Goal: Information Seeking & Learning: Learn about a topic

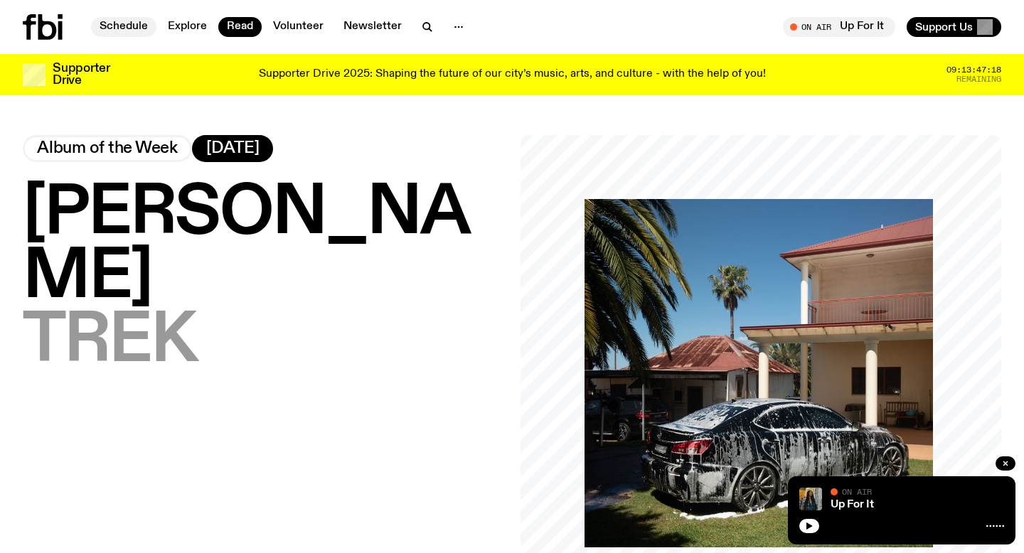
click at [145, 24] on link "Schedule" at bounding box center [123, 27] width 65 height 20
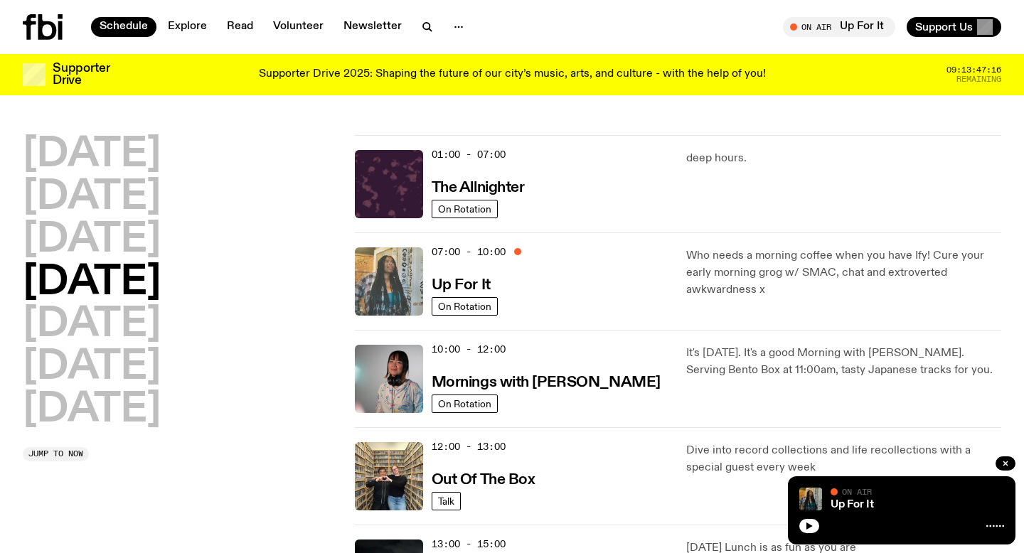
click at [392, 291] on img at bounding box center [389, 281] width 68 height 68
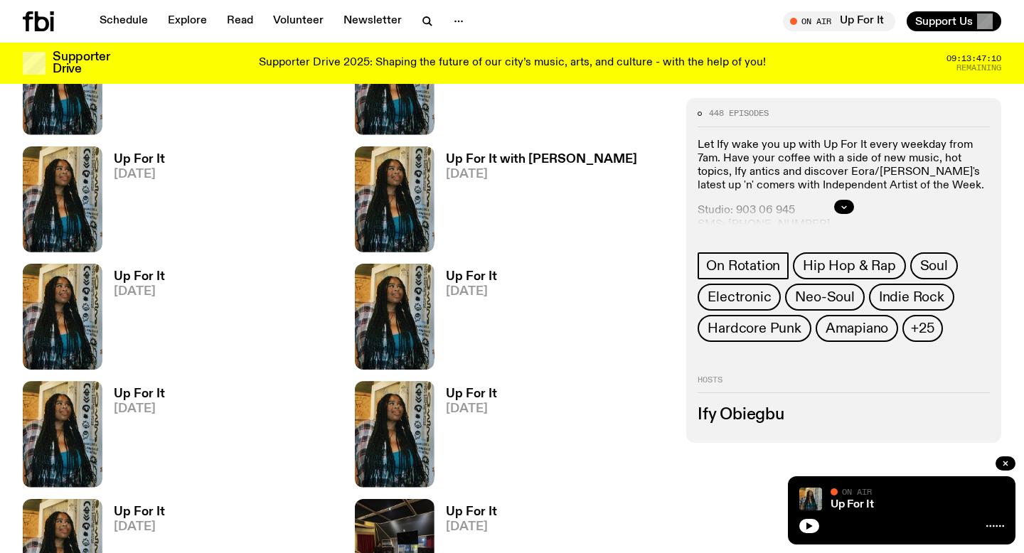
scroll to position [806, 0]
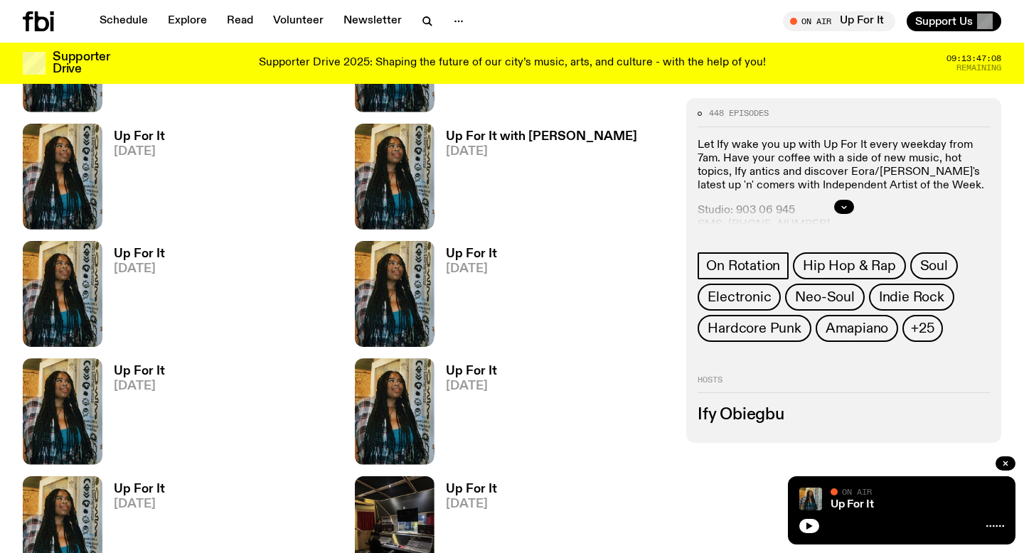
click at [438, 490] on link "Up For It 05.09.25" at bounding box center [466, 533] width 63 height 99
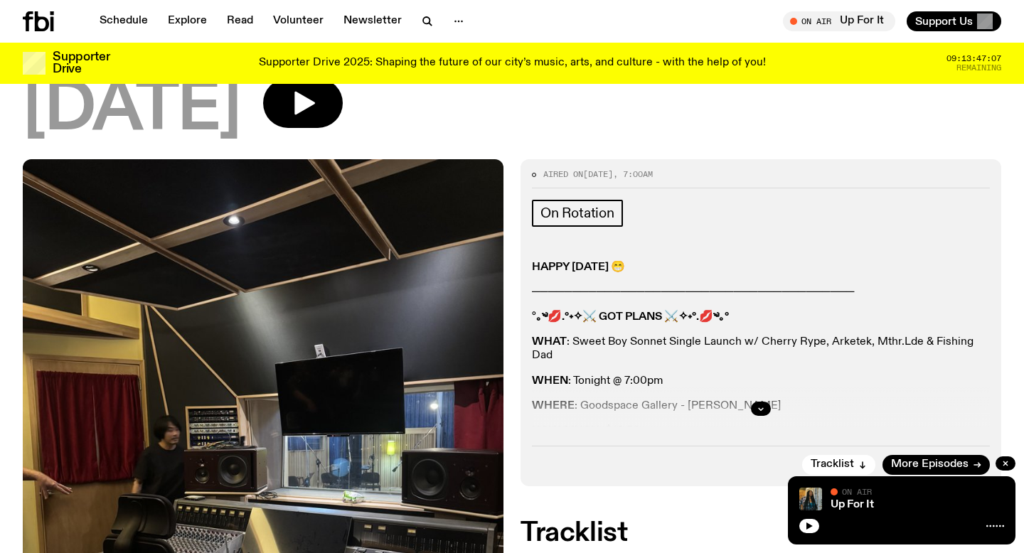
scroll to position [192, 0]
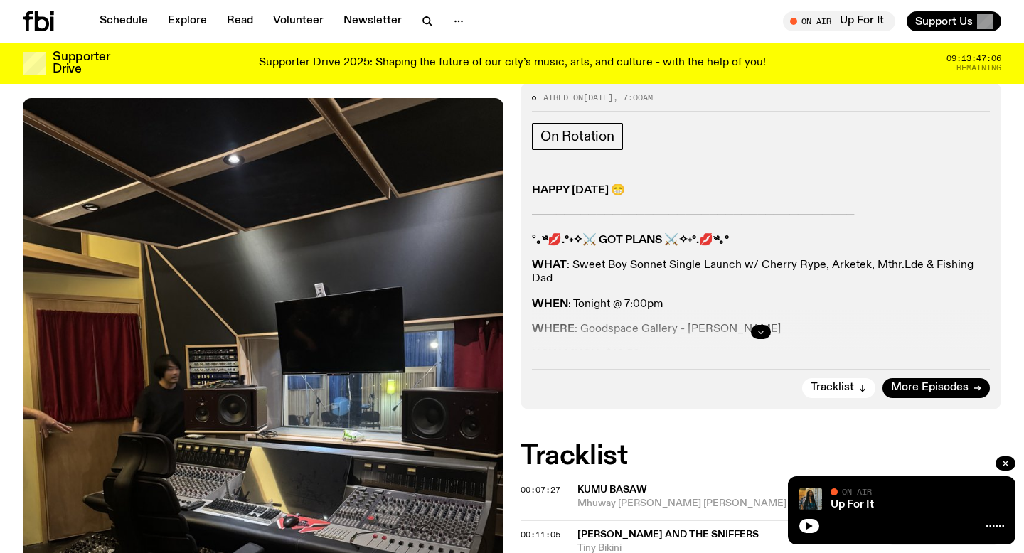
click at [762, 329] on icon "button" at bounding box center [761, 332] width 9 height 9
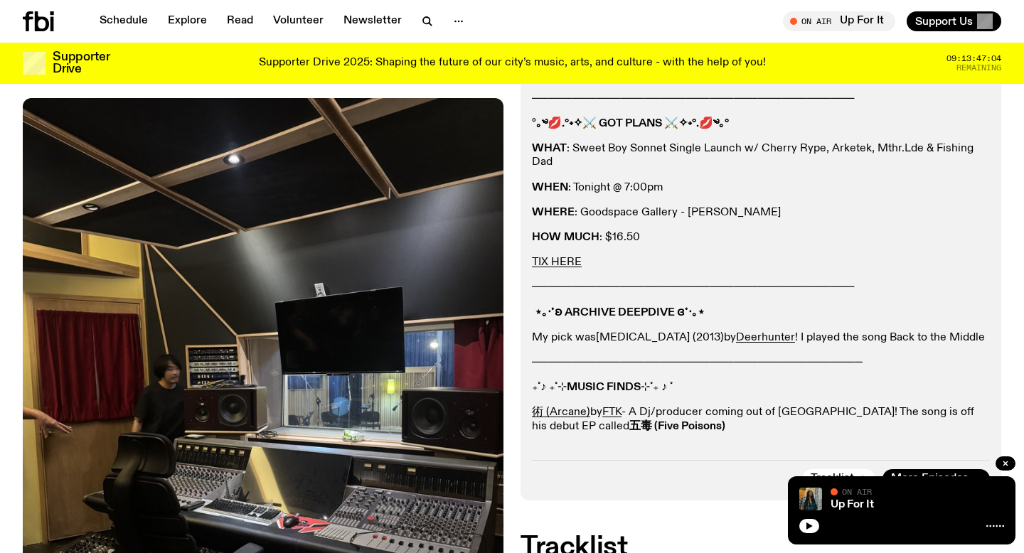
scroll to position [309, 0]
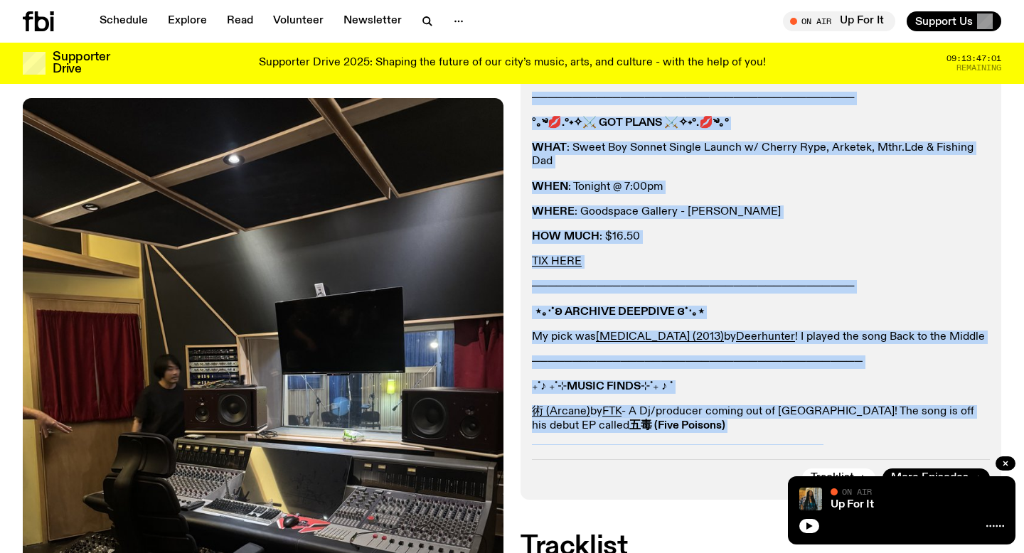
drag, startPoint x: 835, startPoint y: 436, endPoint x: 533, endPoint y: 98, distance: 453.3
click at [533, 98] on div "HAPPY FRIDAY 😁 ──────────────────────────────────────── ° ｡༄💋.°˖✧⚔ GOT PLANS ⚔✧…" at bounding box center [761, 262] width 458 height 391
copy div "──────────────────────────────────────── ° ｡༄💋.°˖✧⚔ GOT PLANS ⚔✧˖°.💋༄｡° WHAT : …"
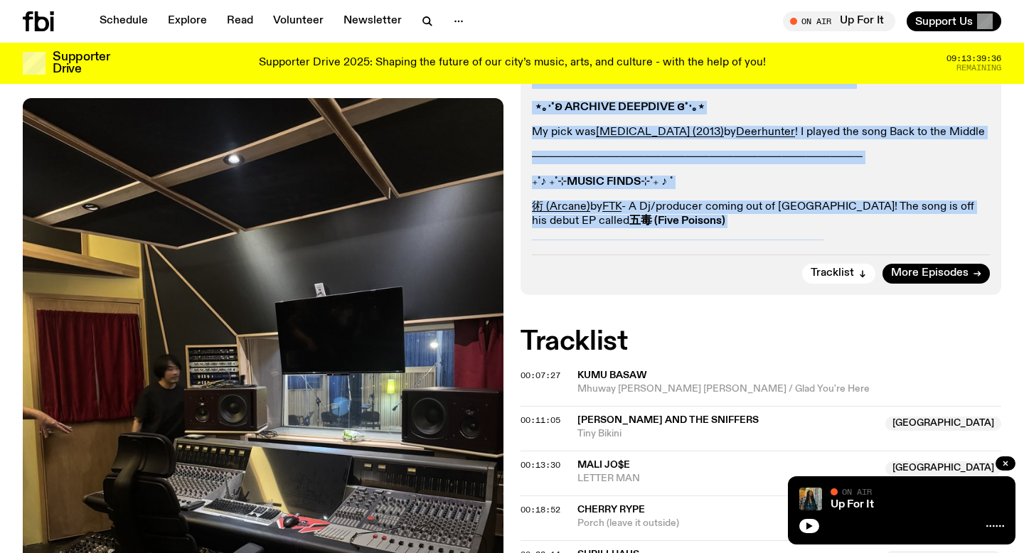
scroll to position [302, 0]
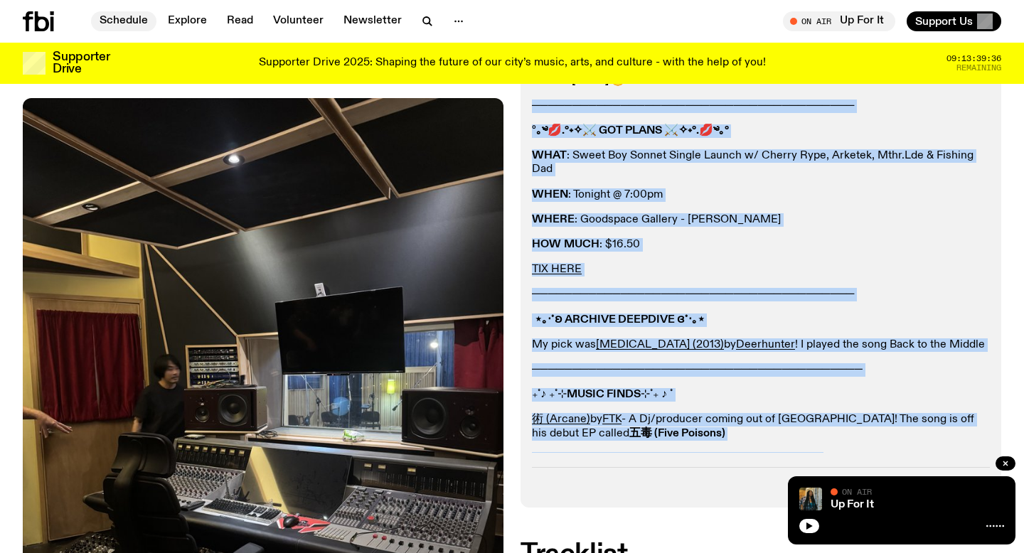
click at [146, 19] on link "Schedule" at bounding box center [123, 21] width 65 height 20
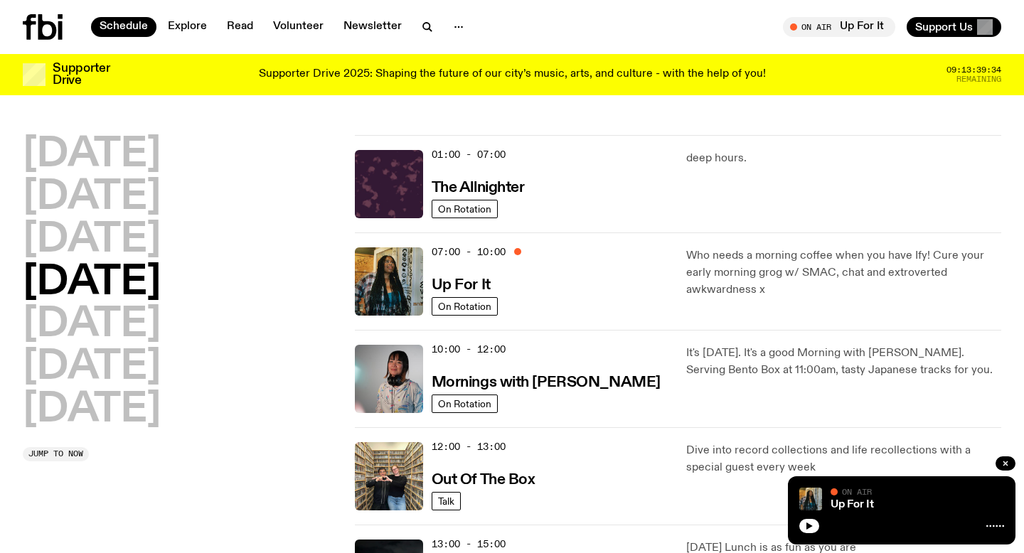
click at [42, 22] on icon at bounding box center [47, 27] width 18 height 26
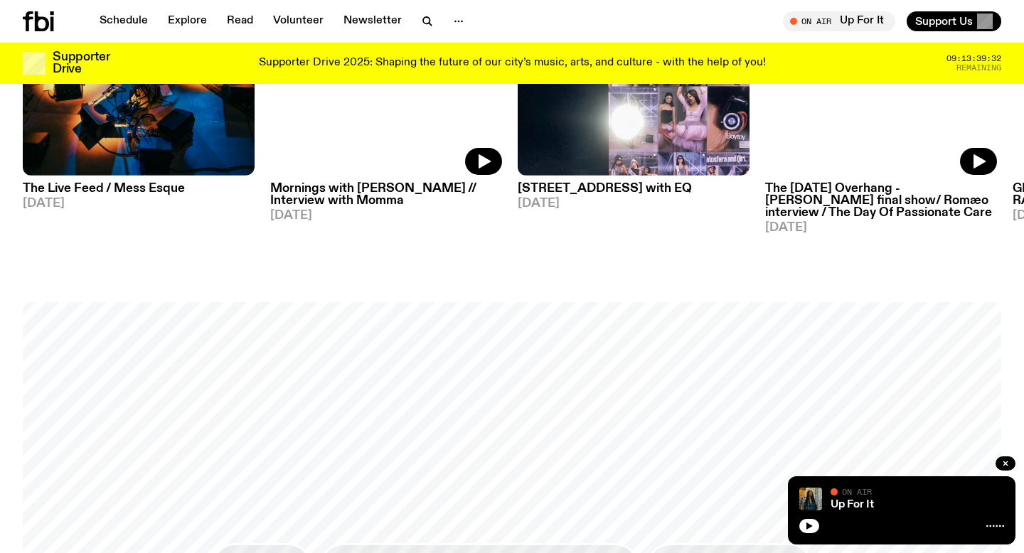
scroll to position [920, 0]
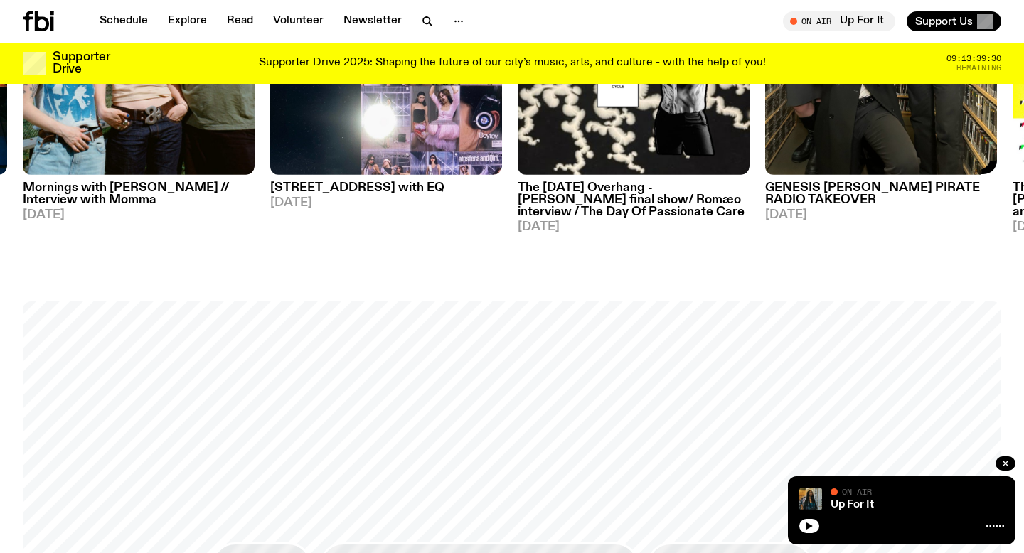
click at [809, 174] on img at bounding box center [881, 20] width 232 height 309
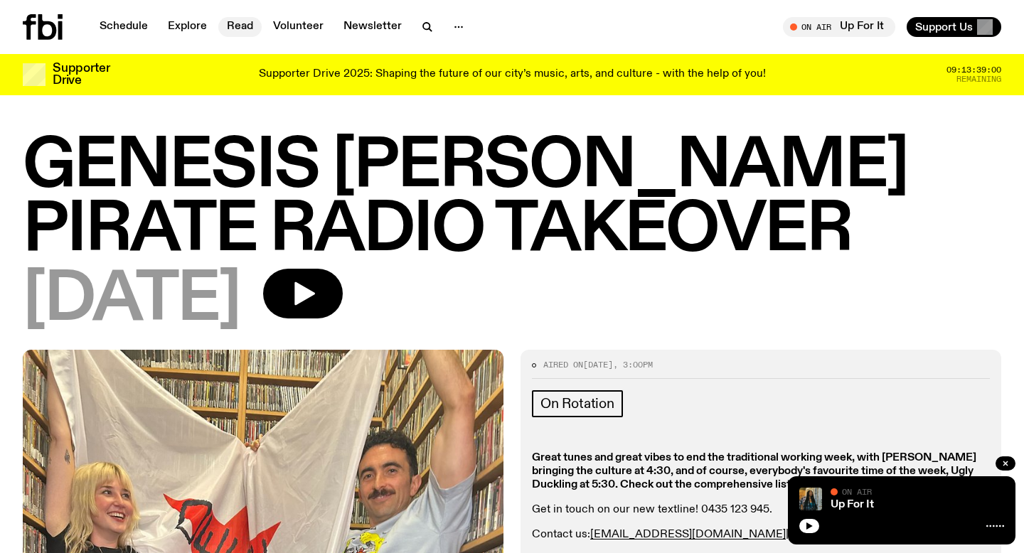
click at [238, 33] on link "Read" at bounding box center [239, 27] width 43 height 20
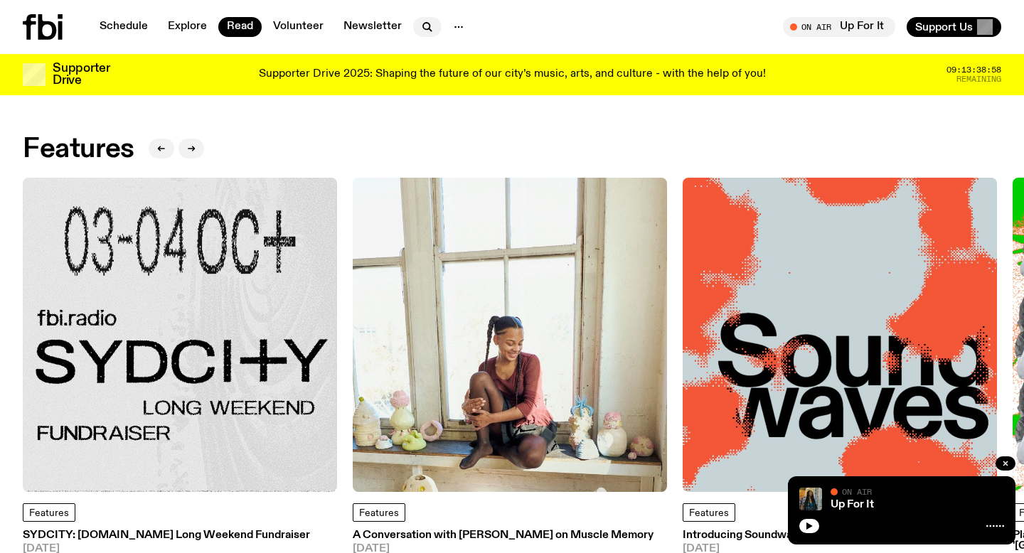
click at [430, 31] on icon "button" at bounding box center [427, 26] width 17 height 17
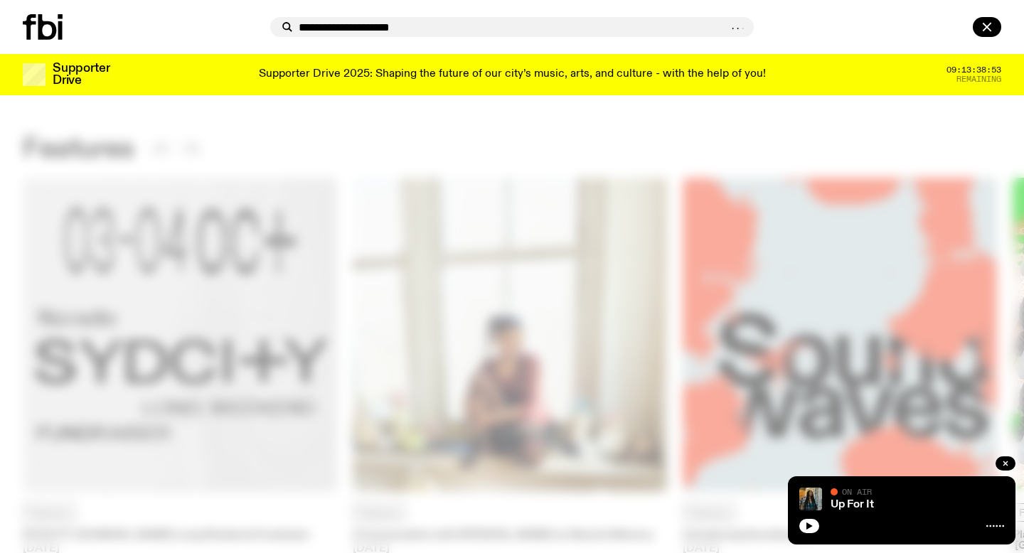
type input "**********"
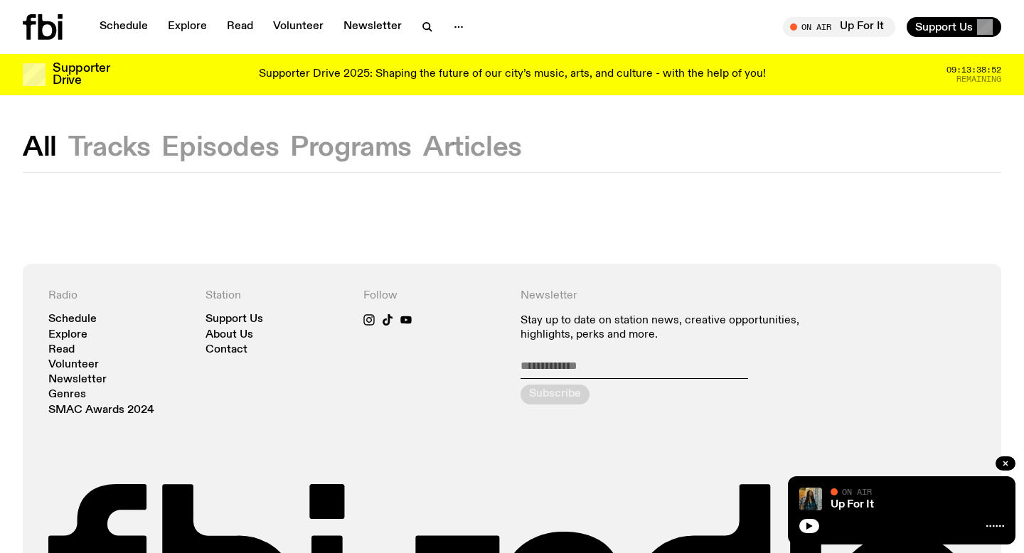
click at [428, 144] on button "Articles" at bounding box center [472, 148] width 99 height 26
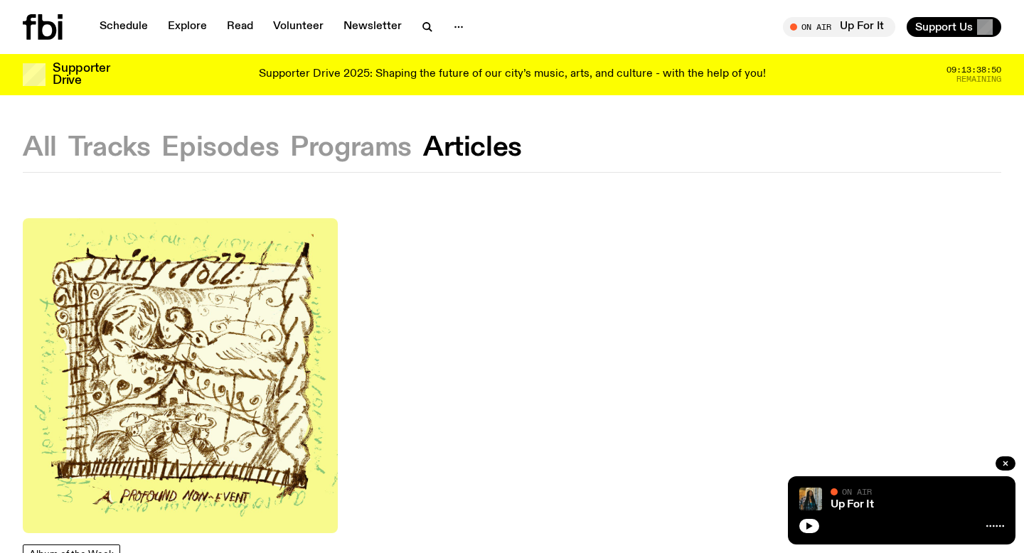
click at [278, 320] on img at bounding box center [180, 375] width 315 height 315
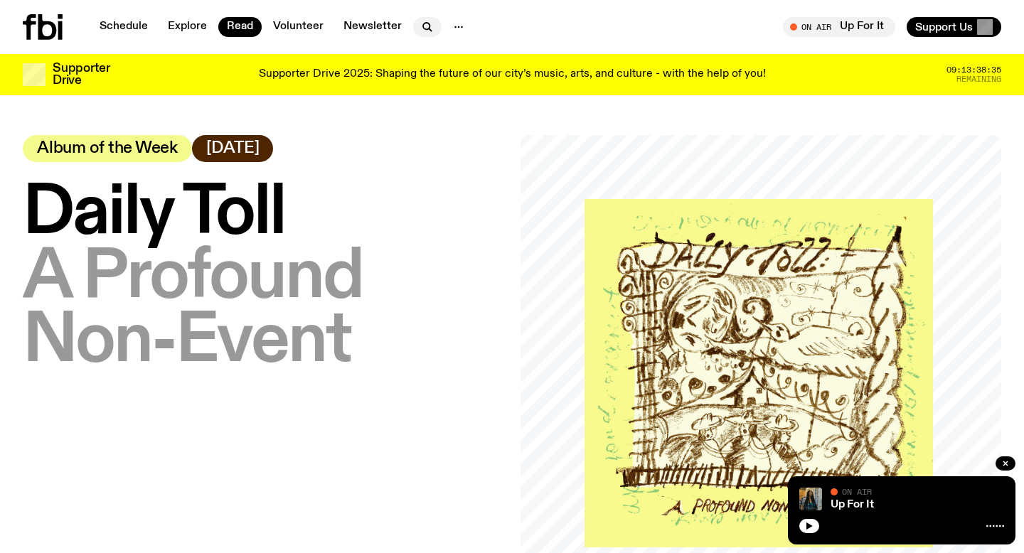
click at [428, 22] on icon "button" at bounding box center [427, 26] width 17 height 17
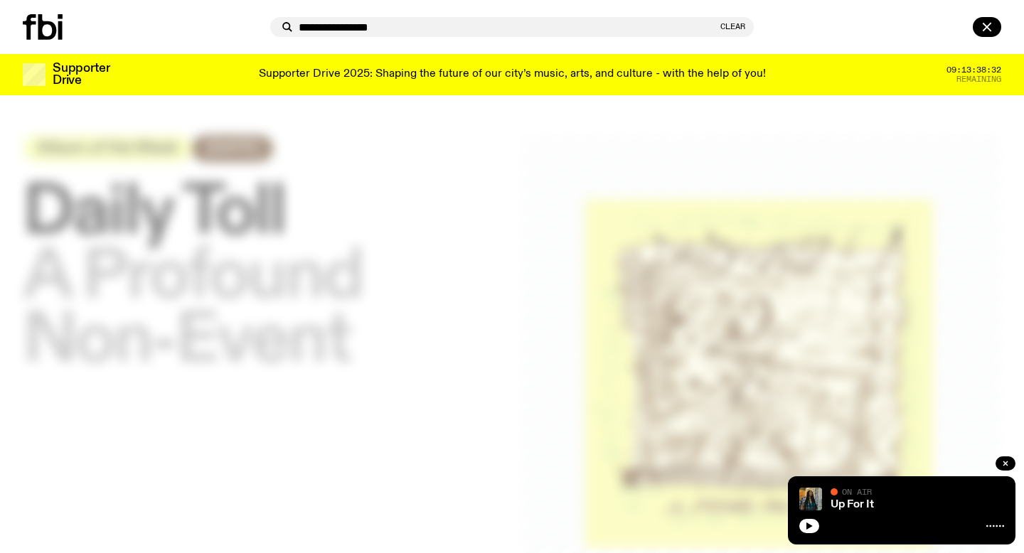
type input "**********"
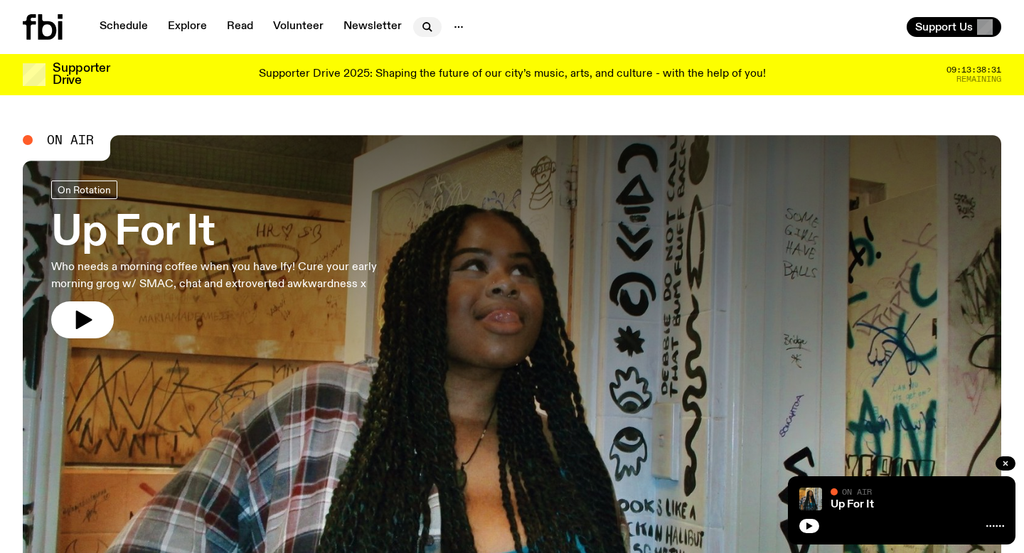
click at [426, 23] on icon "button" at bounding box center [427, 26] width 17 height 17
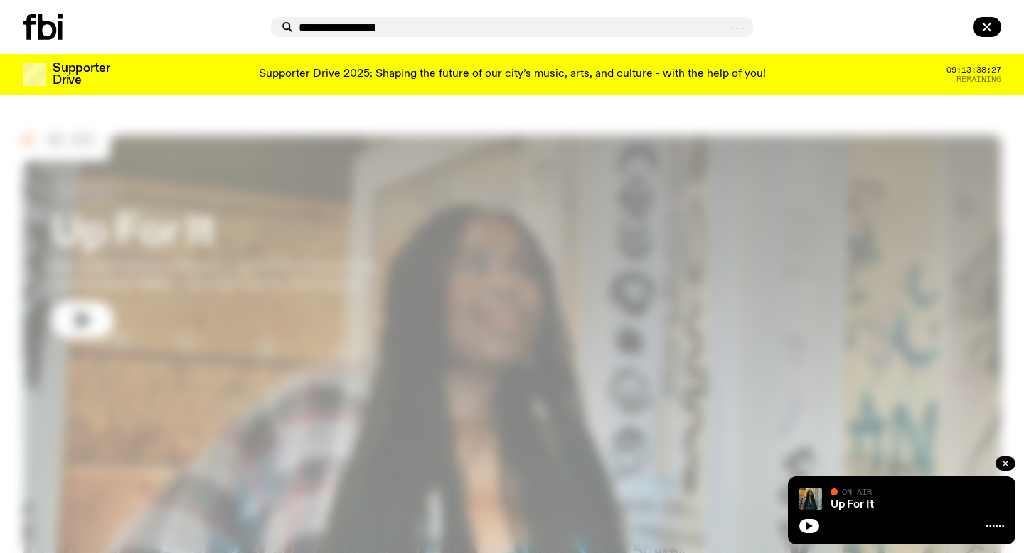
type input "**********"
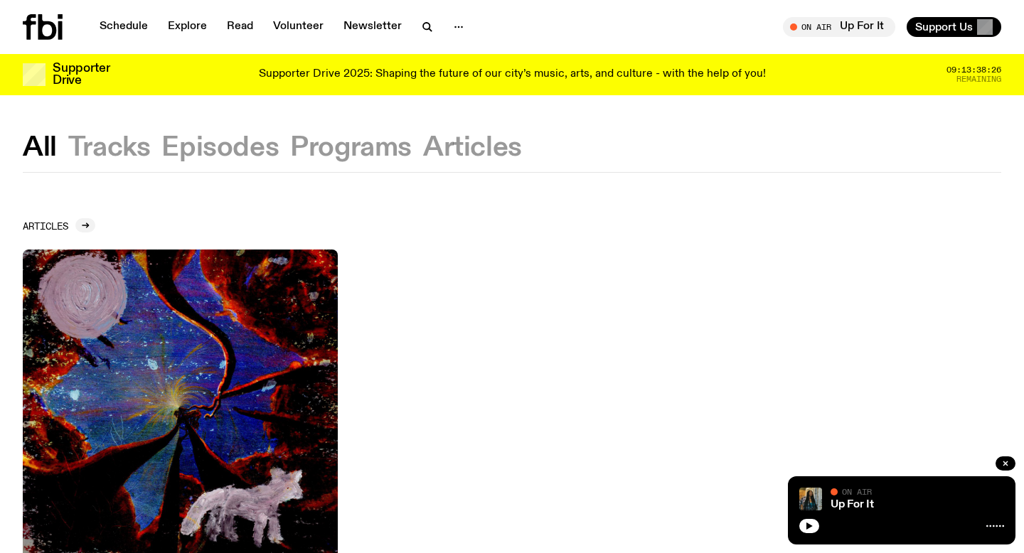
click at [247, 354] on img at bounding box center [180, 407] width 315 height 315
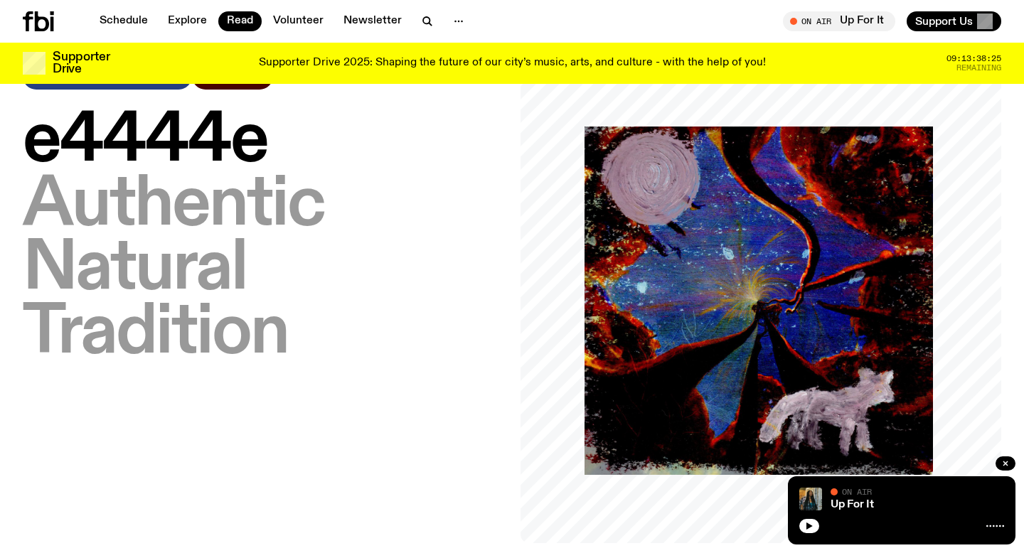
scroll to position [110, 0]
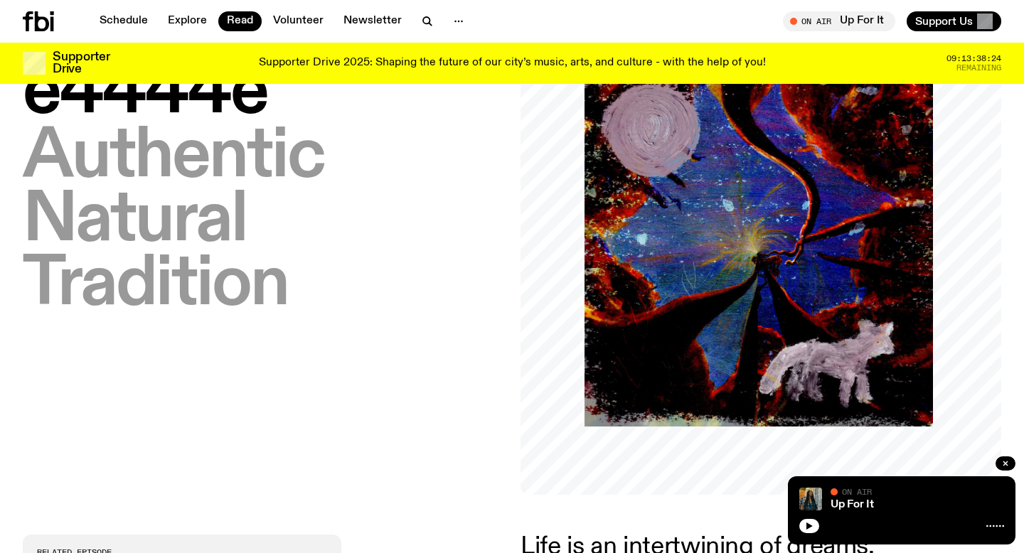
click at [302, 315] on h1 "e4444e – Authentic Natural Tradition" at bounding box center [263, 189] width 481 height 256
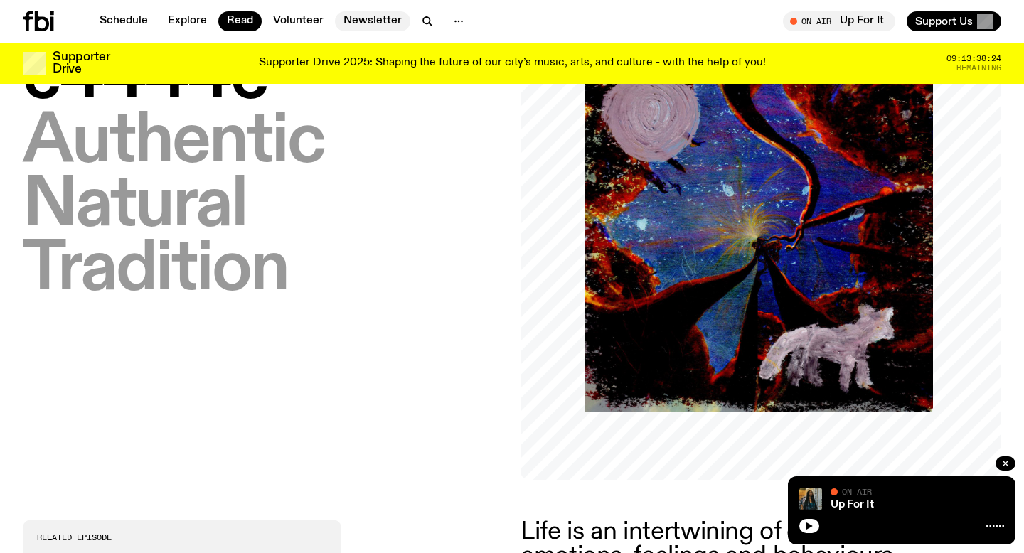
scroll to position [64, 0]
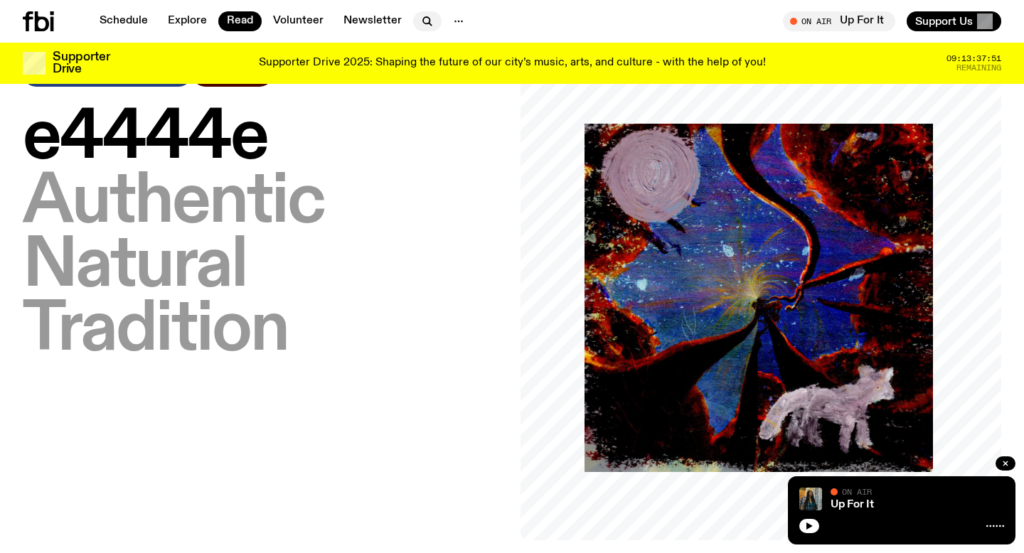
click at [425, 14] on icon "button" at bounding box center [427, 21] width 17 height 17
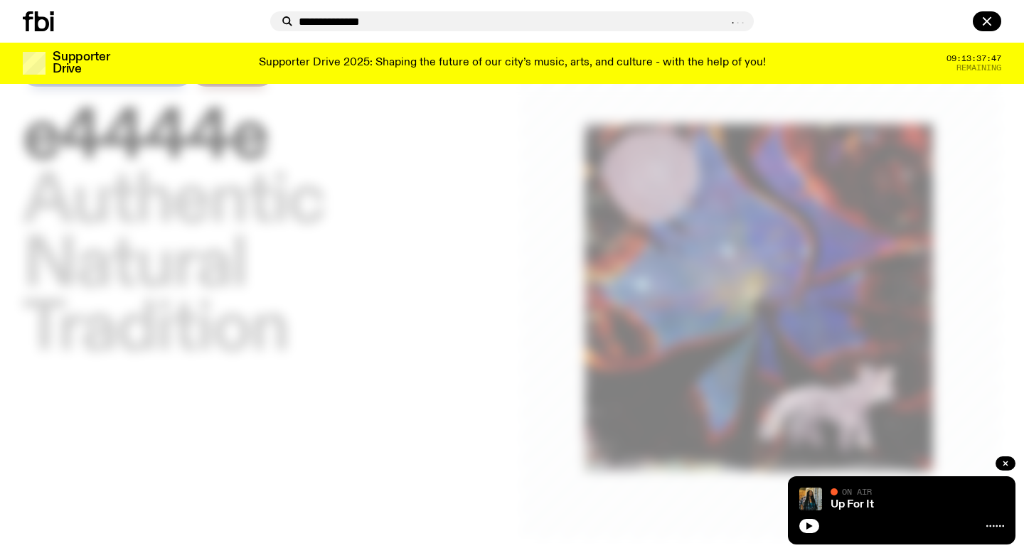
type input "**********"
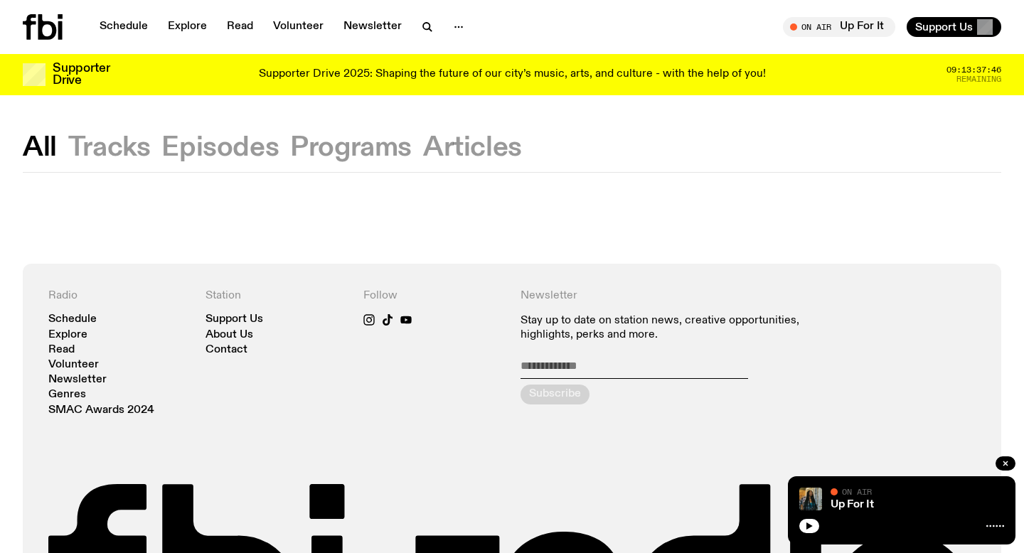
click at [463, 133] on div "All Tracks Episodes Programs Articles Radio Schedule Explore Read Volunteer New…" at bounding box center [512, 436] width 1024 height 682
click at [443, 148] on button "Articles" at bounding box center [472, 148] width 99 height 26
click at [423, 28] on icon "button" at bounding box center [426, 26] width 6 height 6
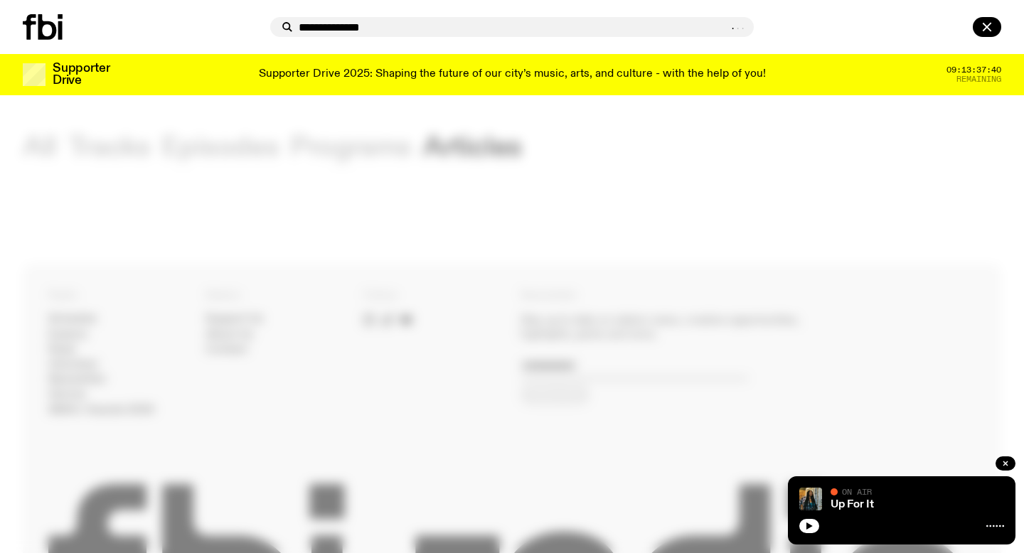
type input "**********"
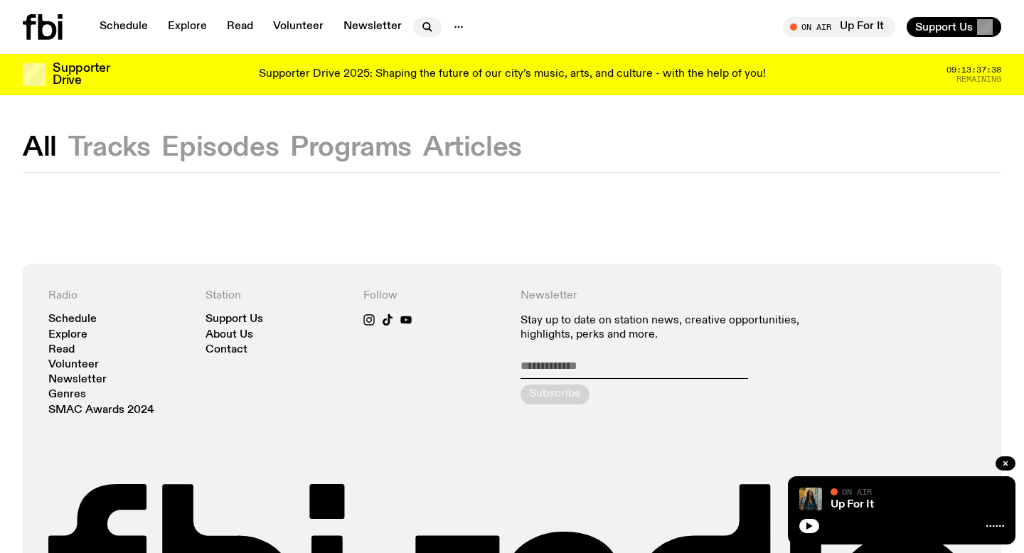
click at [419, 30] on icon "button" at bounding box center [427, 26] width 17 height 17
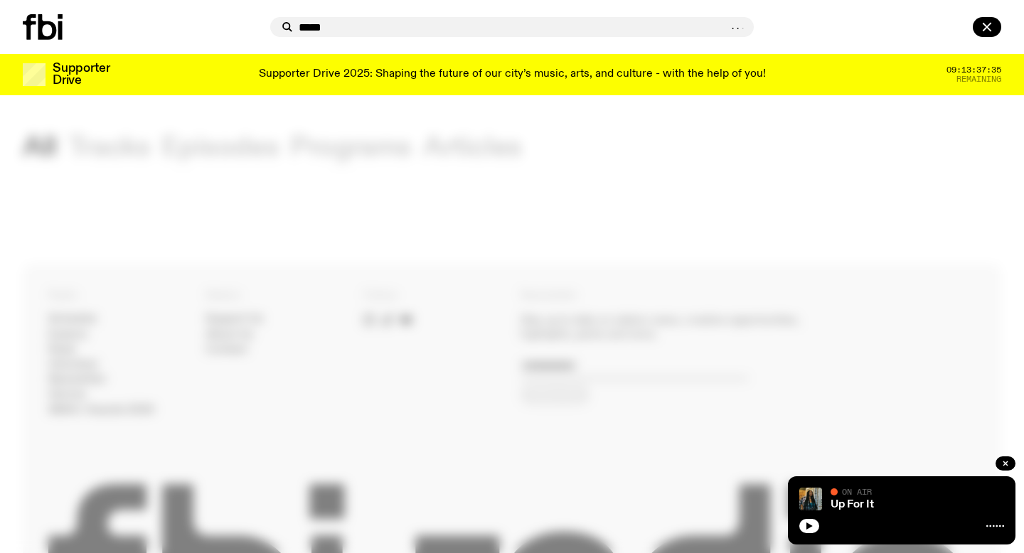
type input "*****"
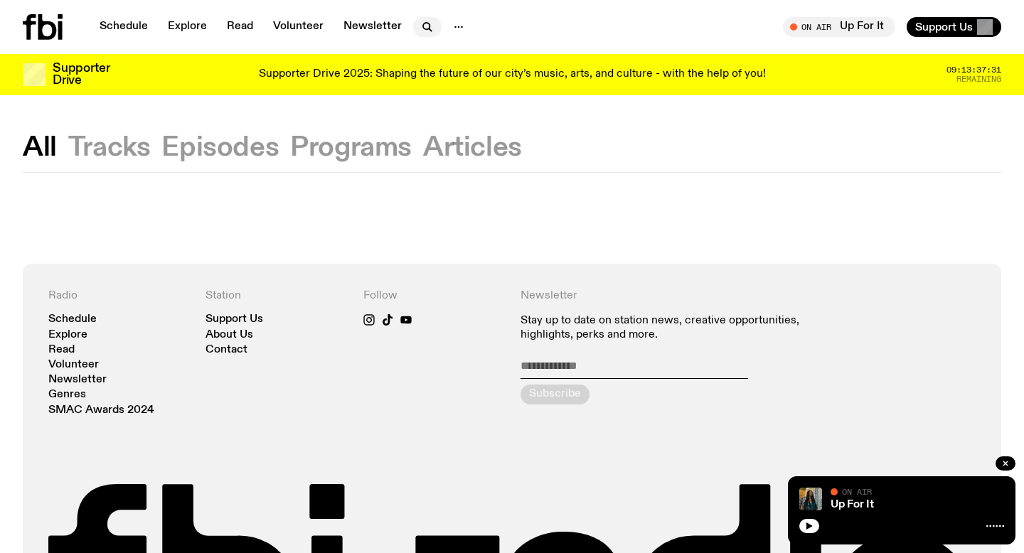
click at [419, 28] on icon "button" at bounding box center [427, 26] width 17 height 17
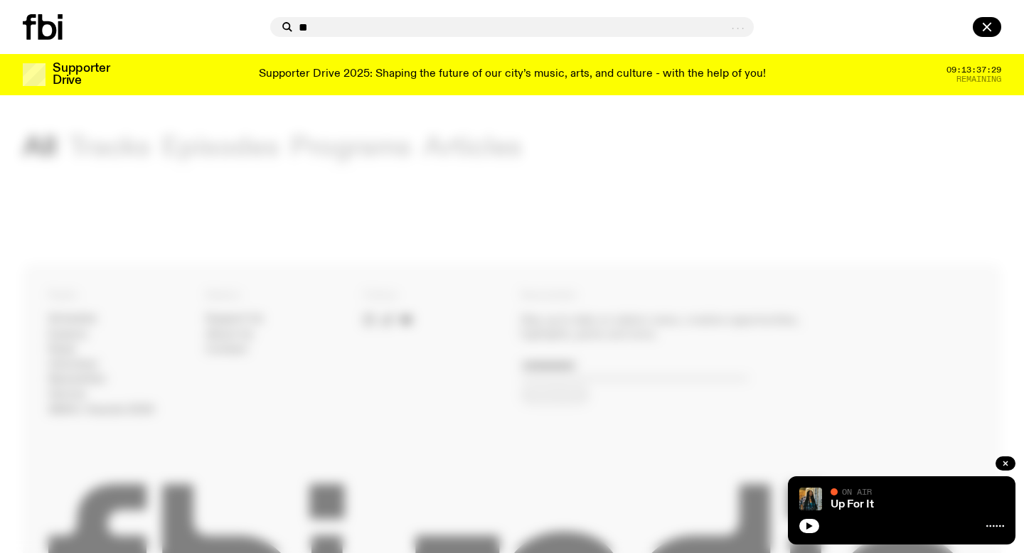
type input "*"
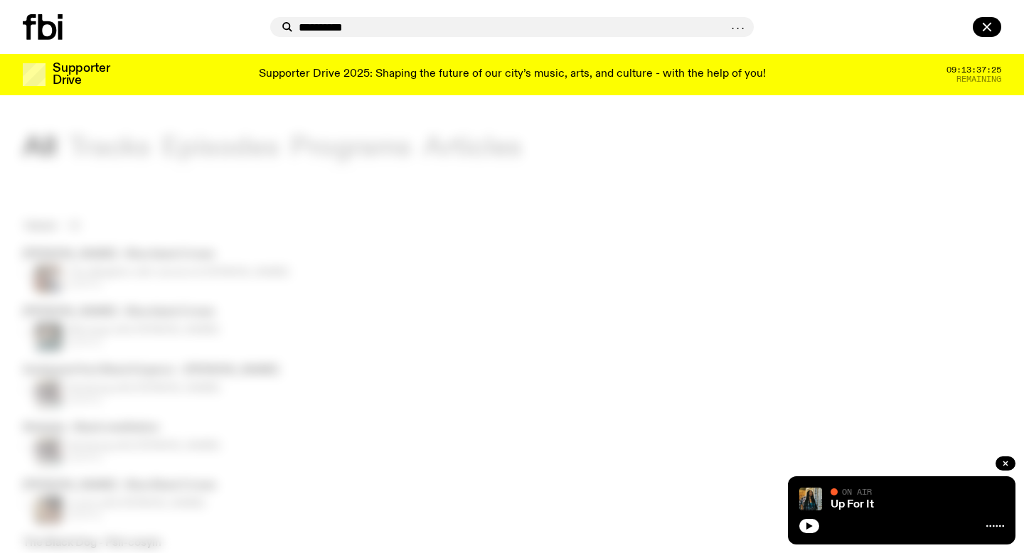
type input "**********"
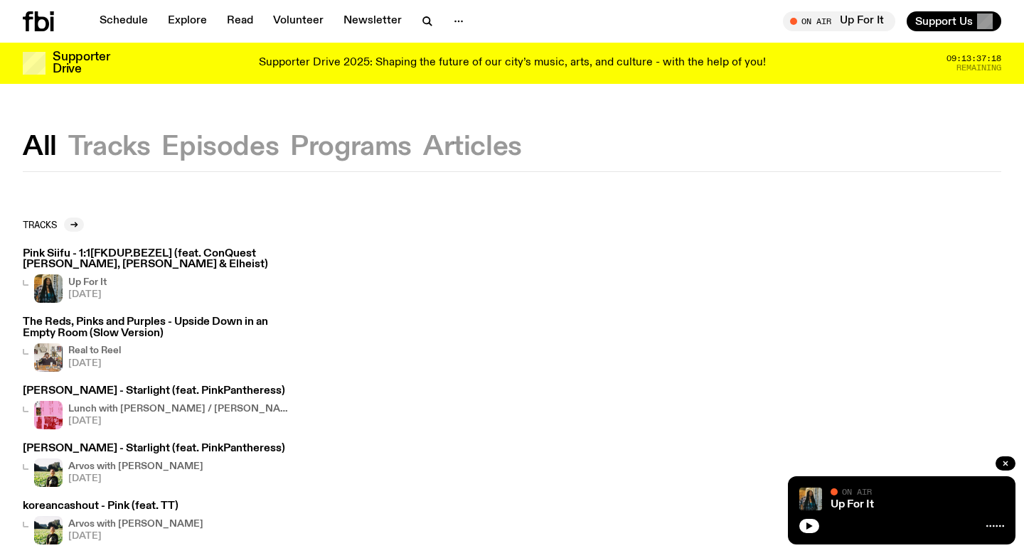
scroll to position [10, 0]
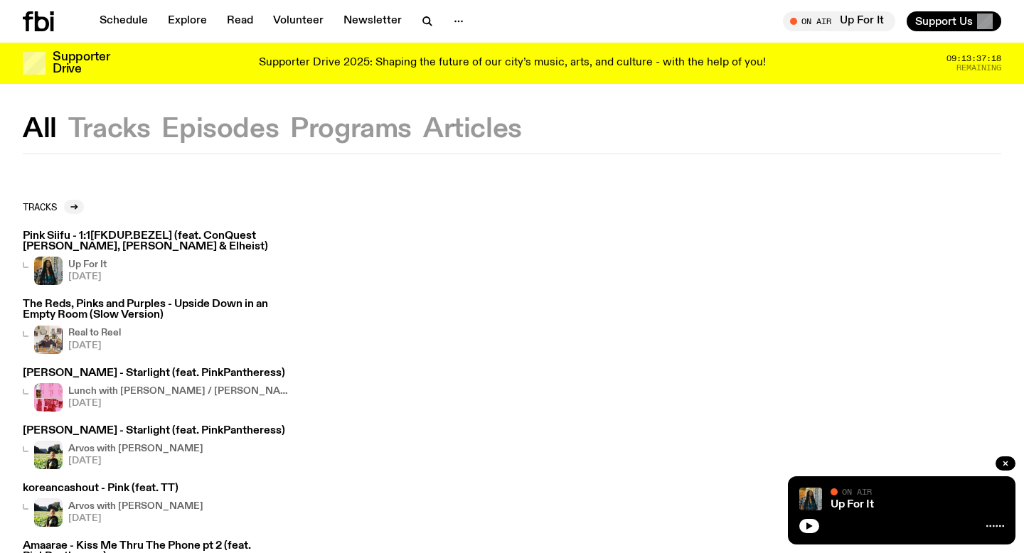
click at [480, 132] on button "Articles" at bounding box center [472, 130] width 99 height 26
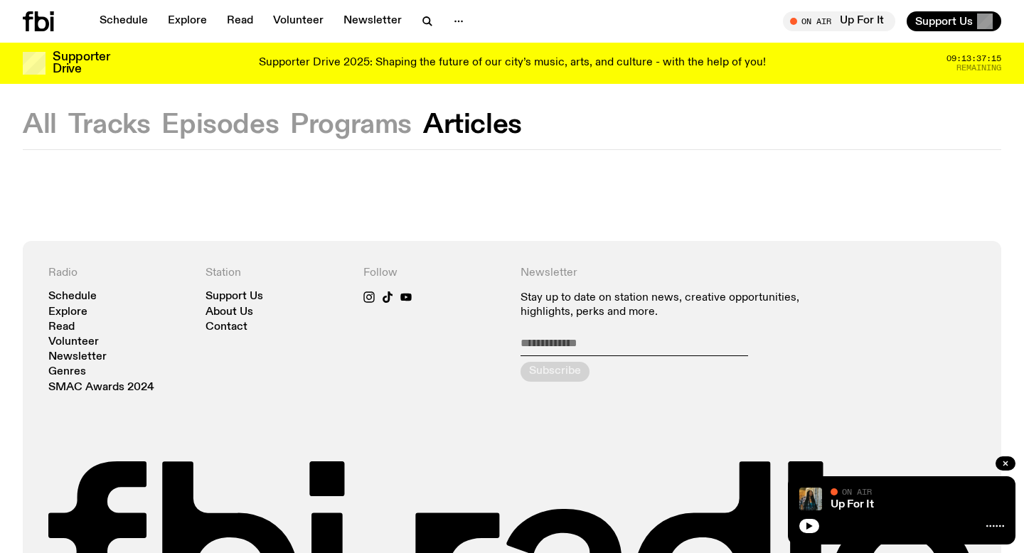
click at [334, 126] on button "Programs" at bounding box center [351, 125] width 122 height 26
click at [223, 124] on button "Episodes" at bounding box center [219, 125] width 117 height 26
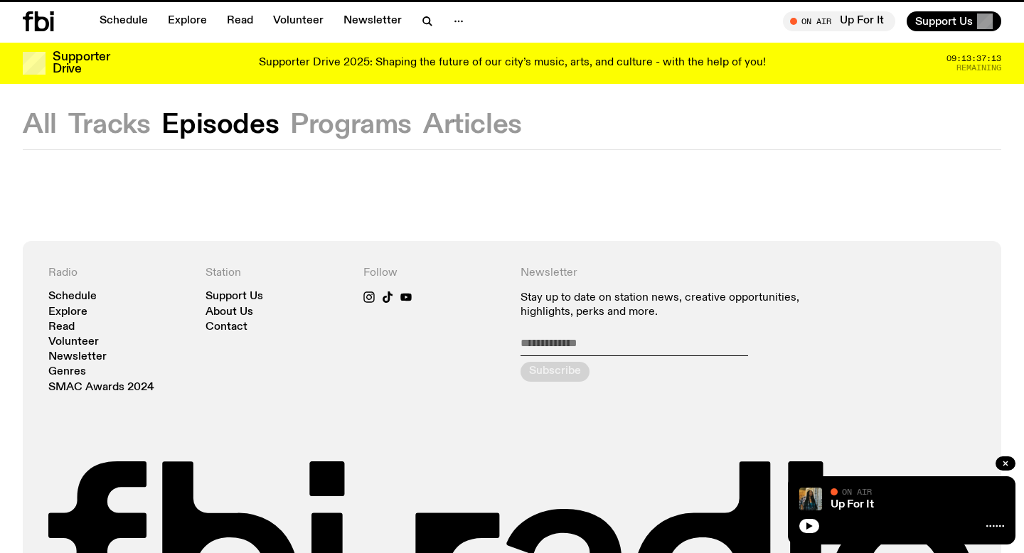
click at [149, 123] on div "All Tracks Episodes Programs Articles" at bounding box center [512, 130] width 1024 height 37
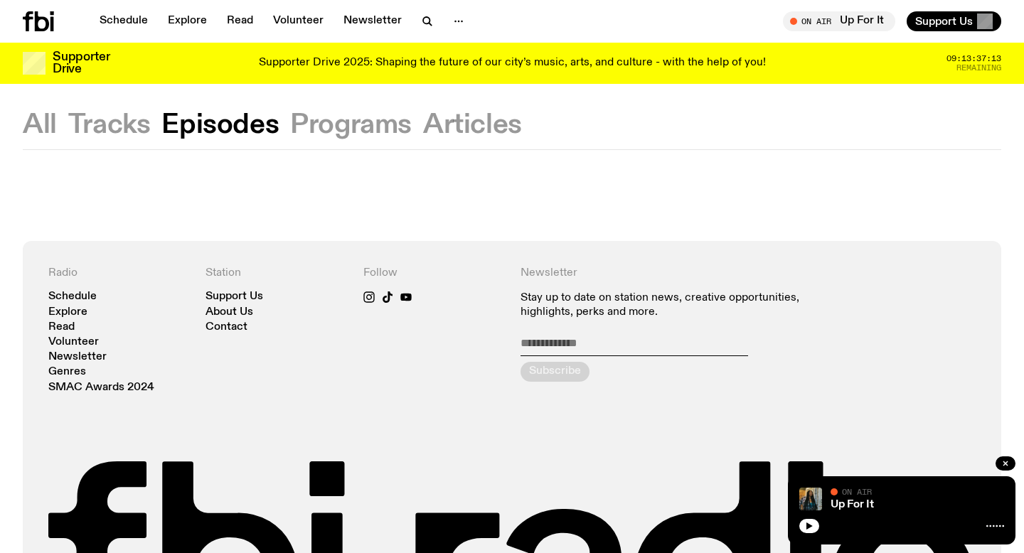
click at [79, 123] on button "Tracks" at bounding box center [109, 125] width 82 height 26
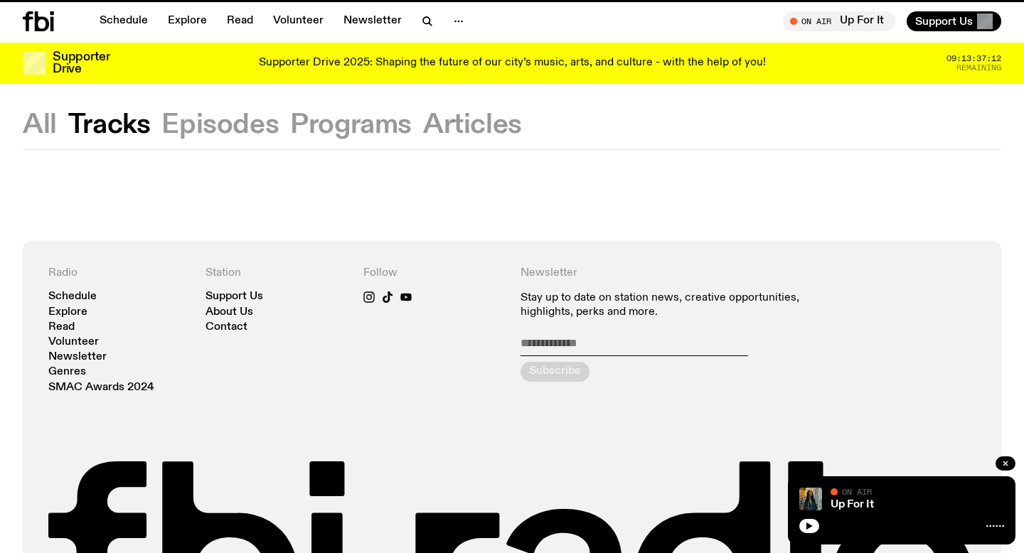
click at [252, 129] on button "Episodes" at bounding box center [219, 125] width 117 height 26
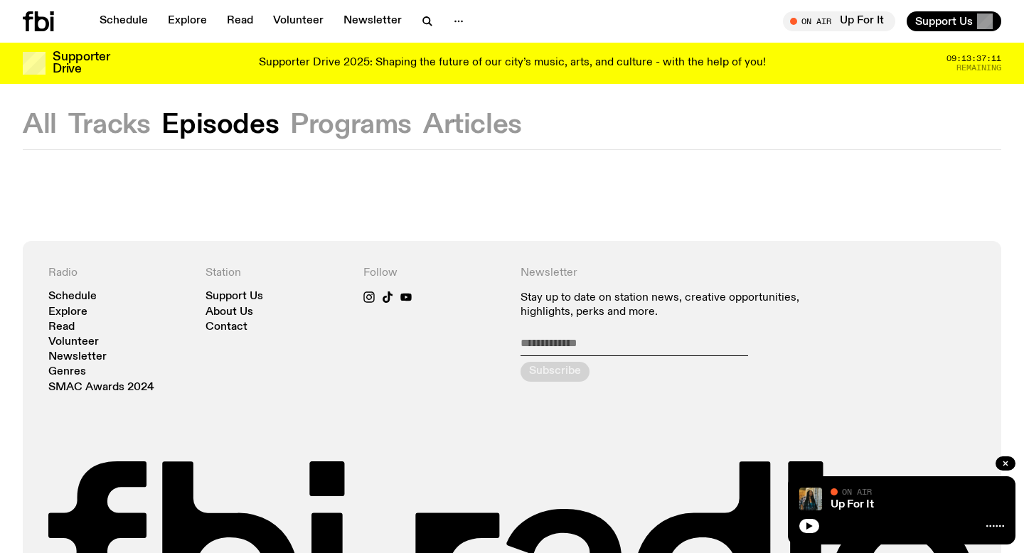
click at [417, 119] on div "All Tracks Episodes Programs Articles" at bounding box center [512, 130] width 1024 height 37
click at [425, 125] on button "Articles" at bounding box center [472, 125] width 99 height 26
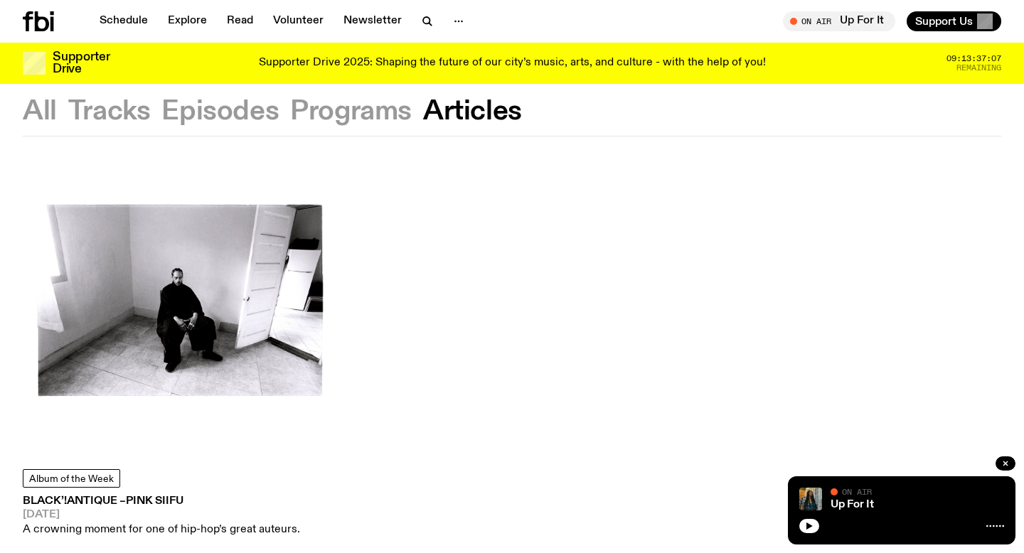
scroll to position [146, 0]
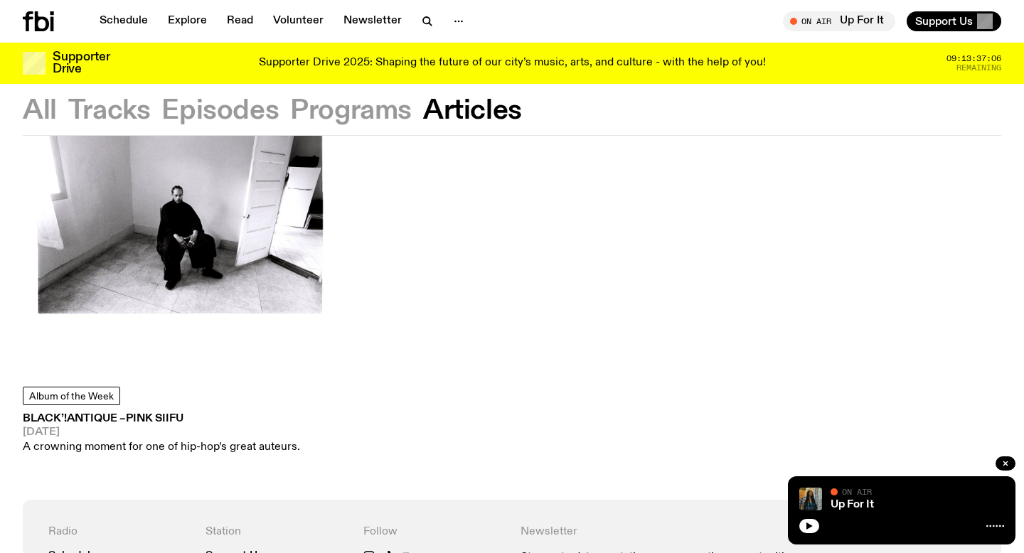
click at [212, 269] on img at bounding box center [180, 217] width 315 height 315
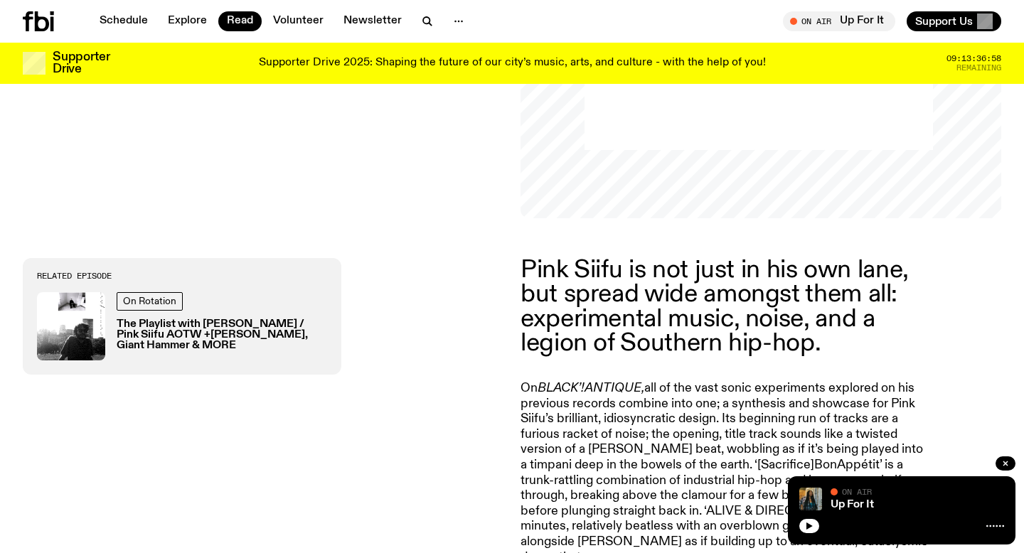
scroll to position [531, 0]
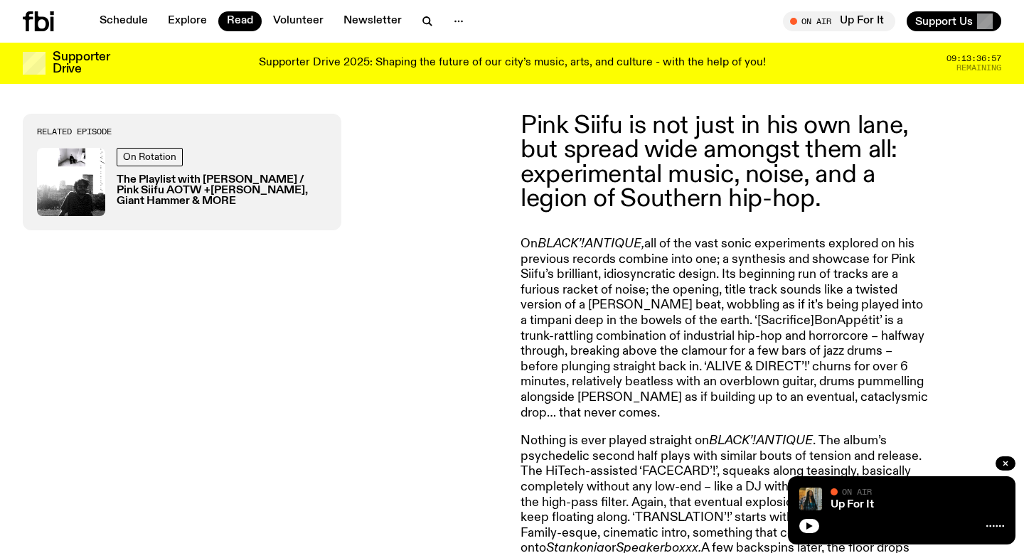
click at [233, 164] on div "On Rotation The Playlist with Lindsay Riley / Pink Siifu AOTW +Stinga, MIKE, Gi…" at bounding box center [222, 182] width 211 height 68
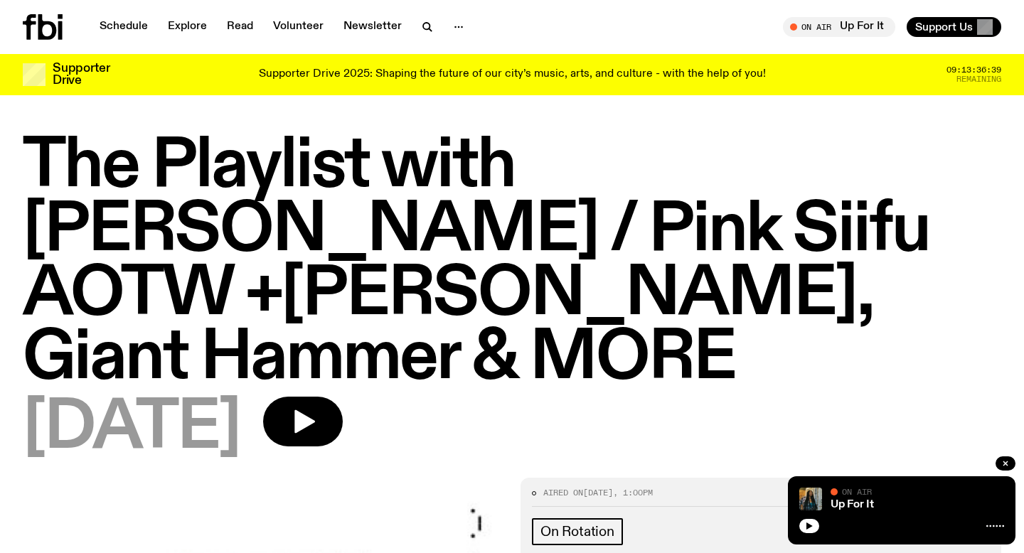
click at [262, 247] on h1 "The Playlist with Lindsay Riley / Pink Siifu AOTW +Stinga, MIKE, Giant Hammer &…" at bounding box center [512, 263] width 979 height 256
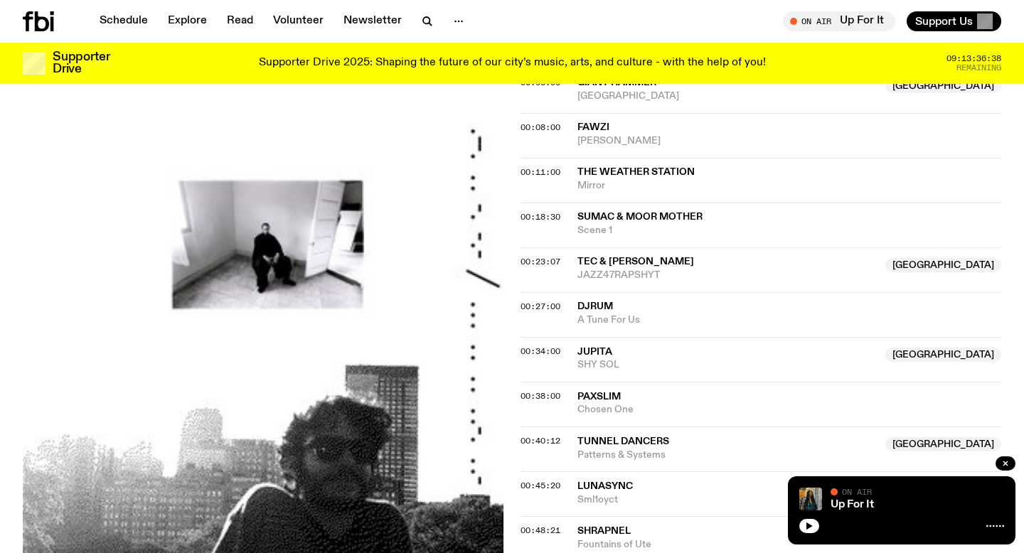
scroll to position [790, 0]
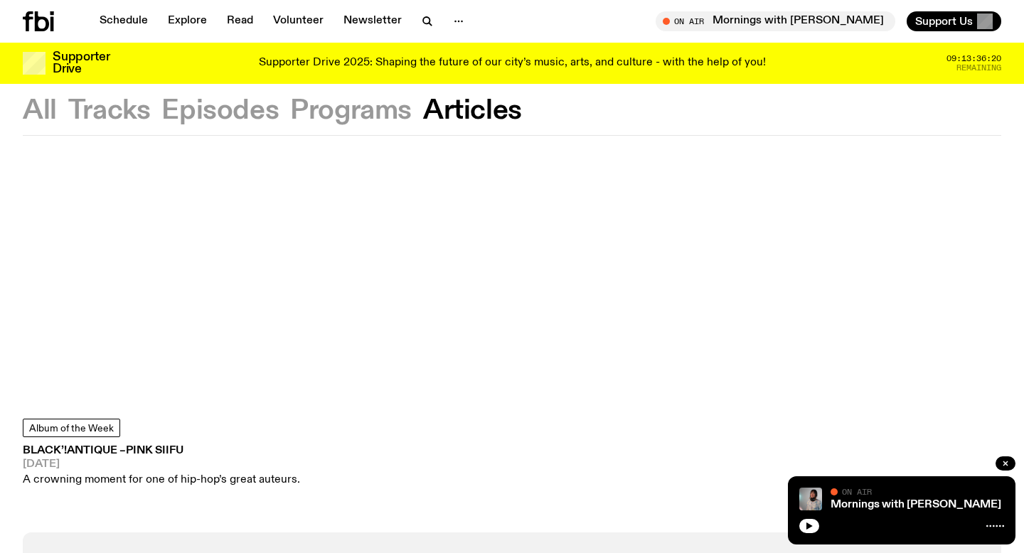
scroll to position [72, 0]
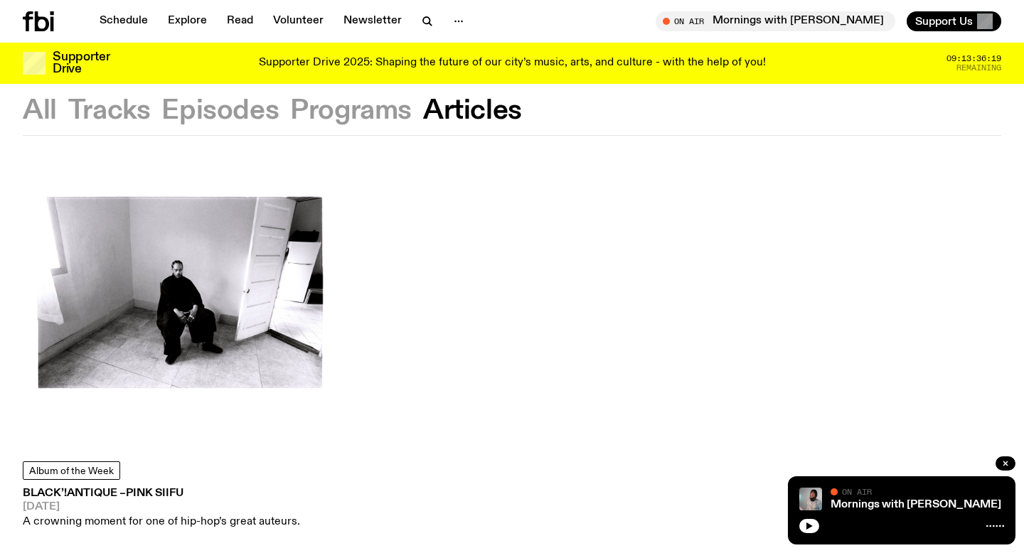
click at [228, 114] on button "Episodes" at bounding box center [219, 111] width 117 height 26
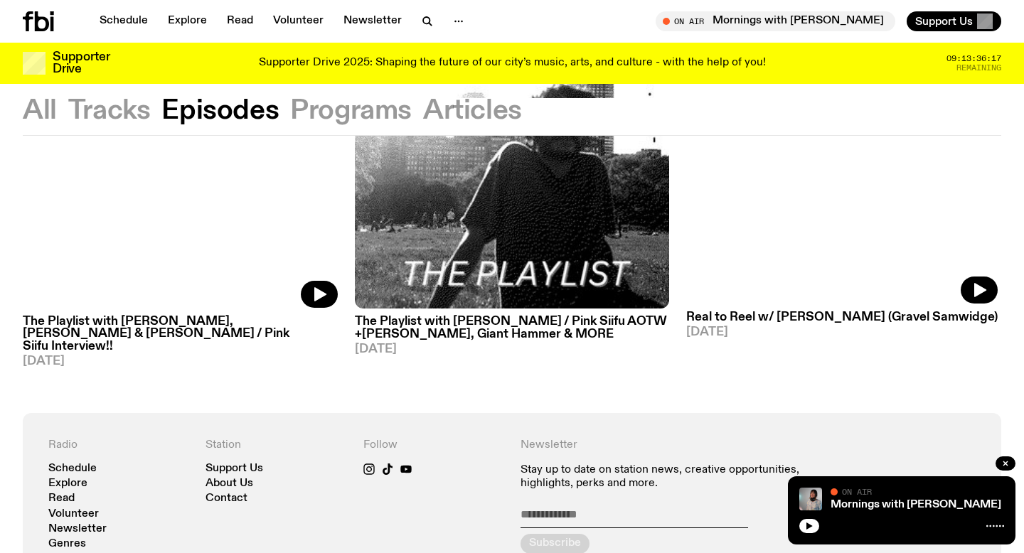
scroll to position [314, 0]
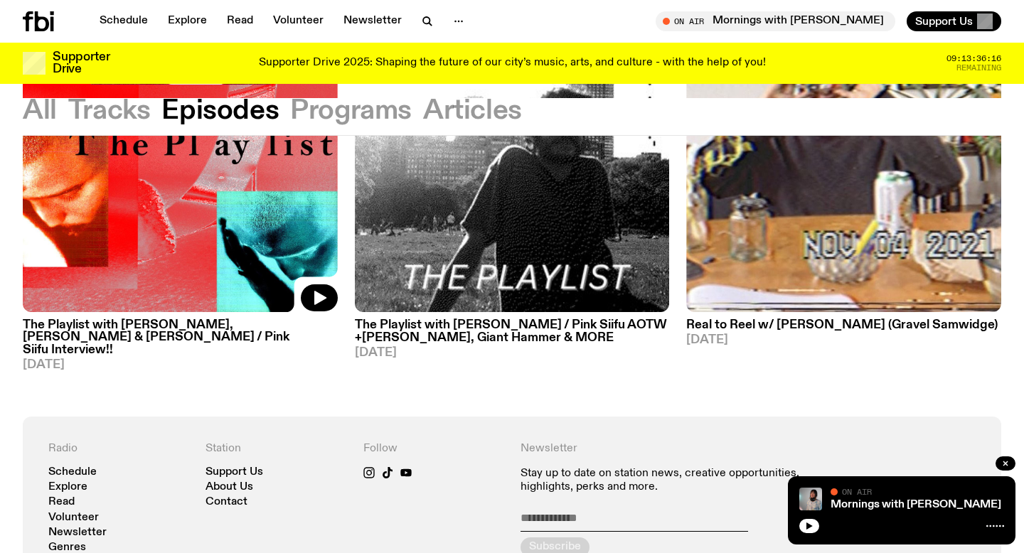
click at [116, 230] on img at bounding box center [180, 103] width 315 height 420
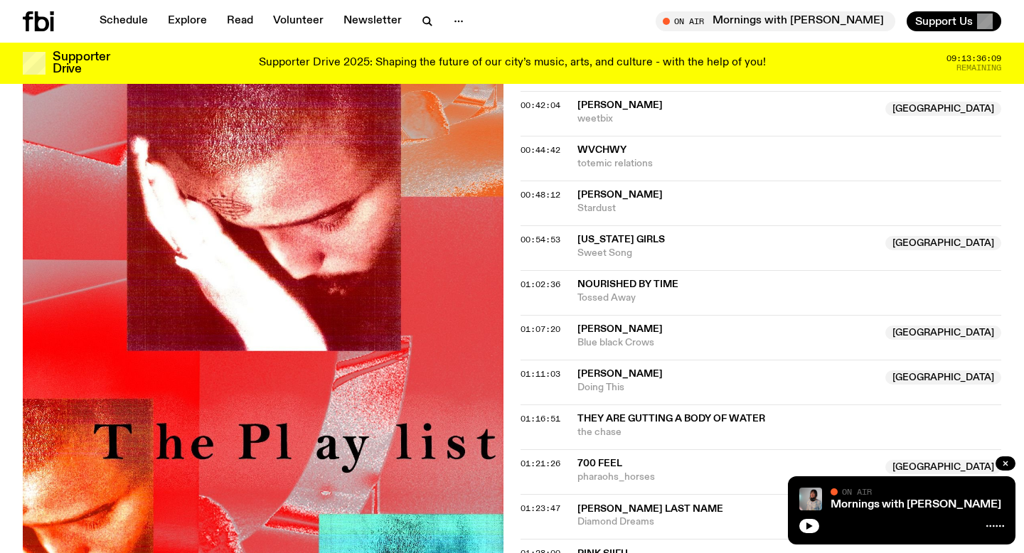
scroll to position [1218, 0]
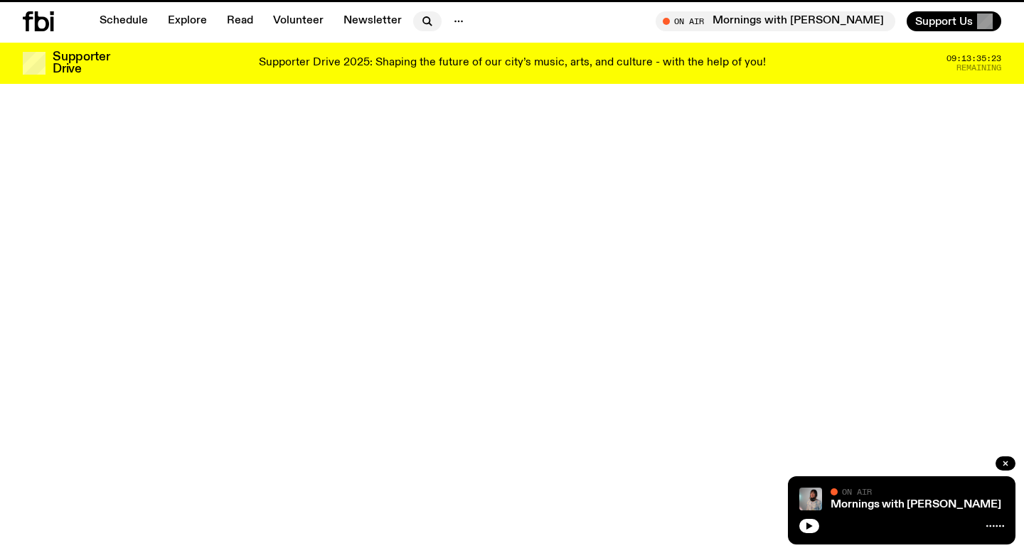
scroll to position [314, 0]
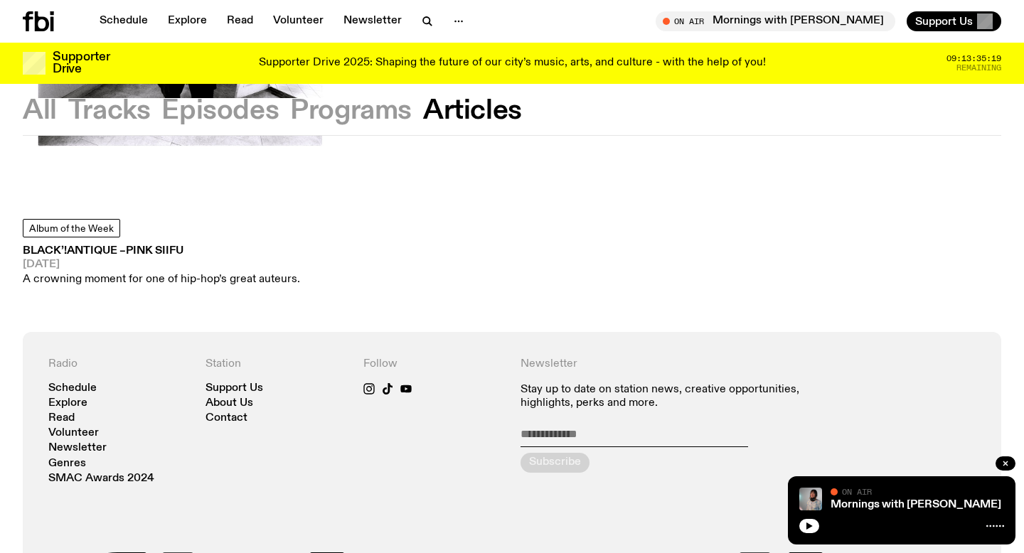
click at [134, 196] on img at bounding box center [180, 50] width 315 height 315
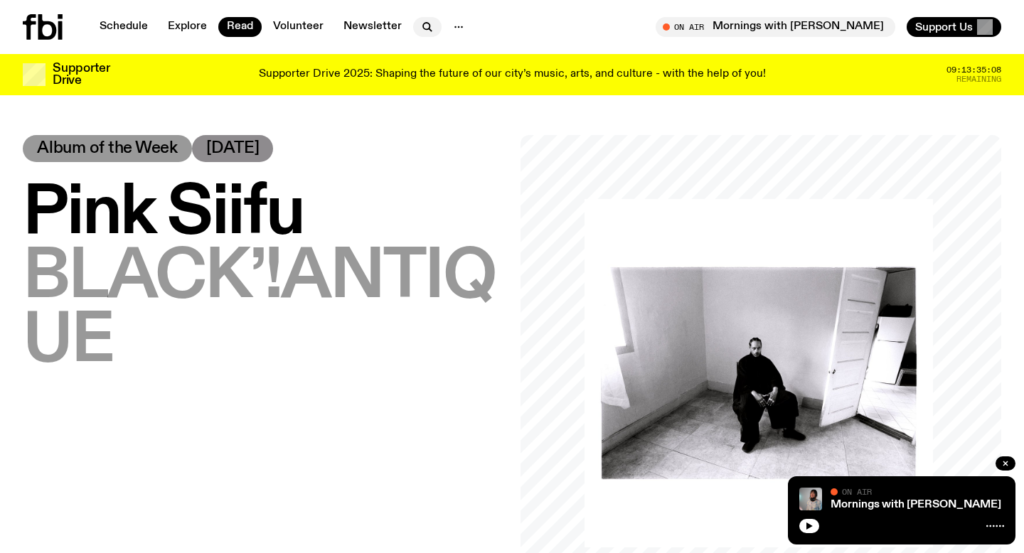
click at [423, 28] on icon "button" at bounding box center [426, 26] width 6 height 6
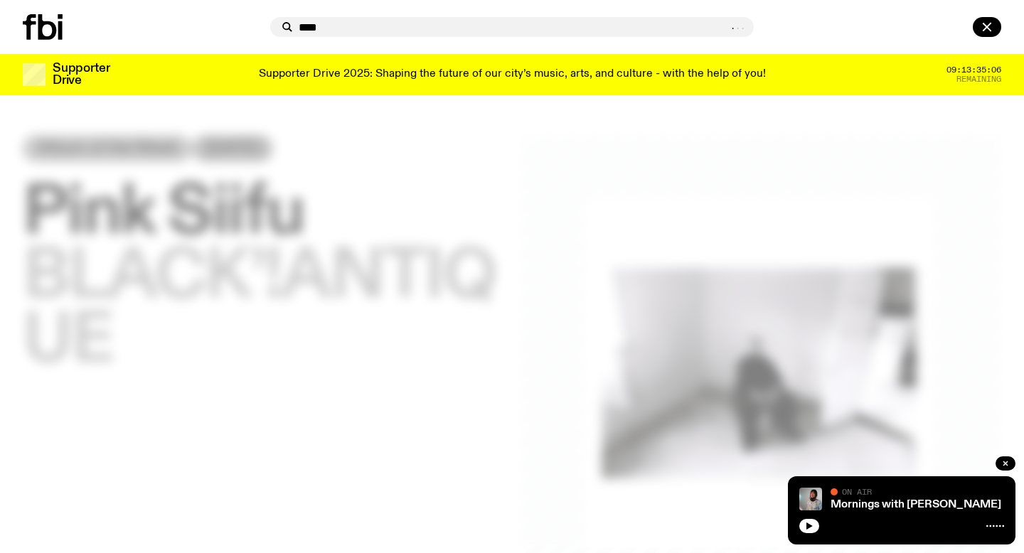
type input "****"
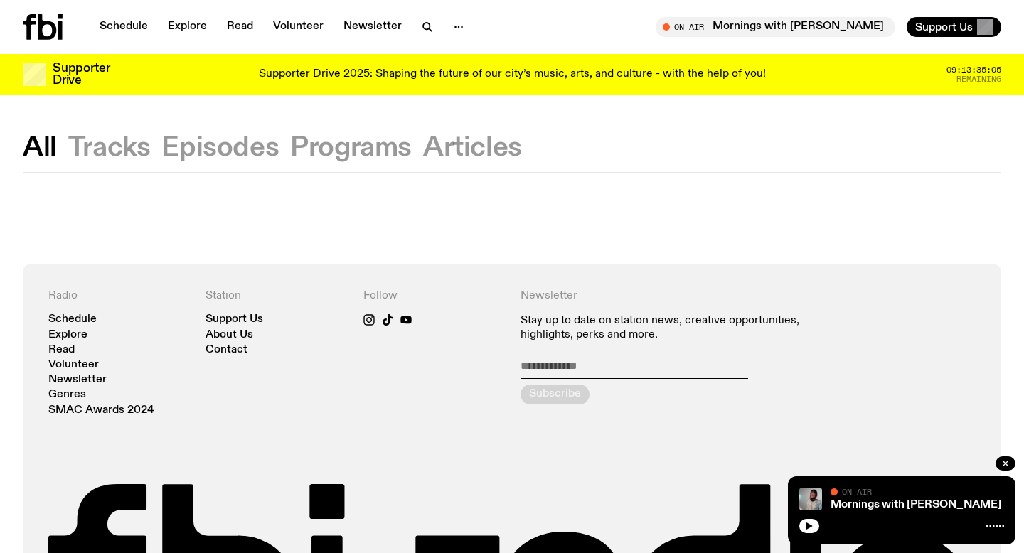
click at [467, 157] on button "Articles" at bounding box center [472, 148] width 99 height 26
click at [242, 28] on link "Read" at bounding box center [239, 27] width 43 height 20
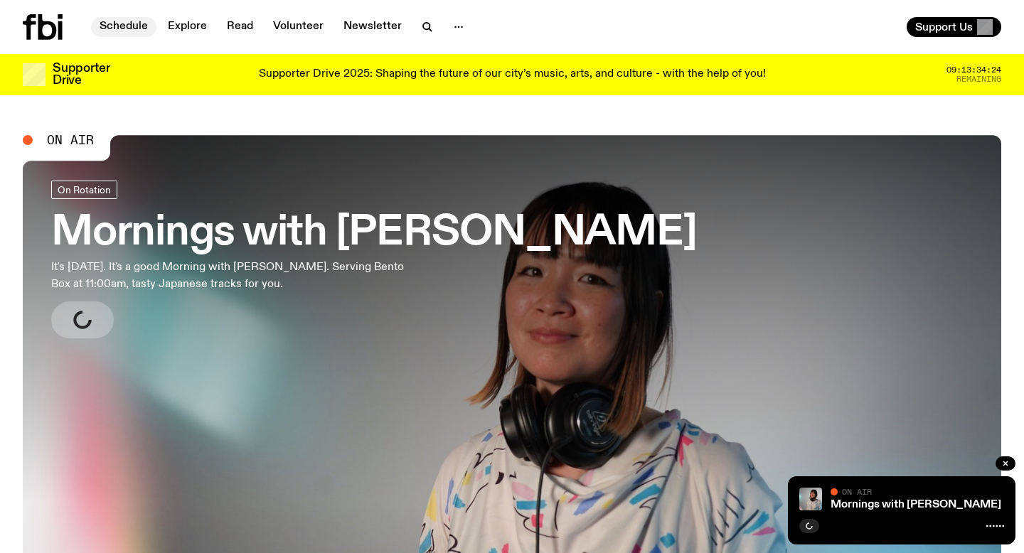
click at [122, 26] on link "Schedule" at bounding box center [123, 27] width 65 height 20
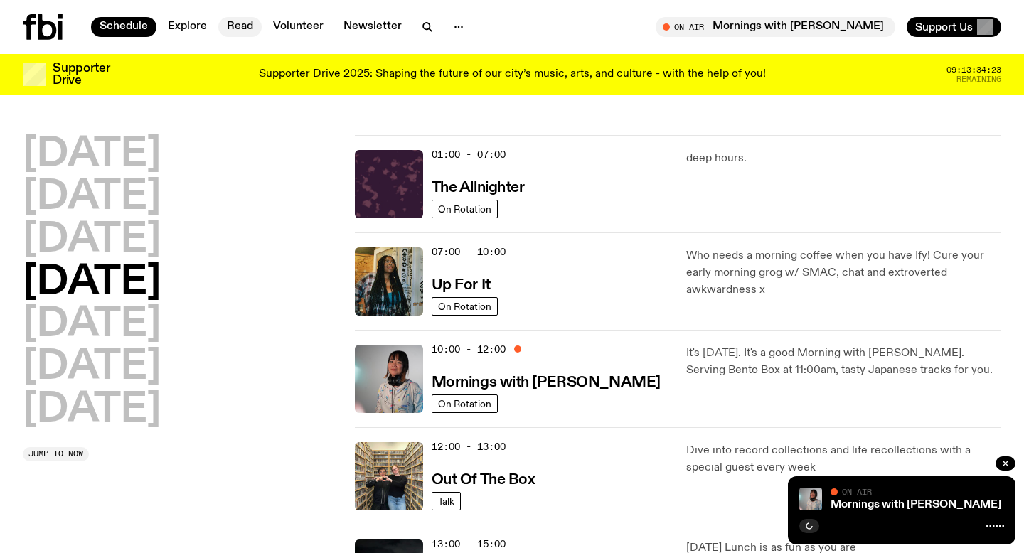
click at [237, 21] on link "Read" at bounding box center [239, 27] width 43 height 20
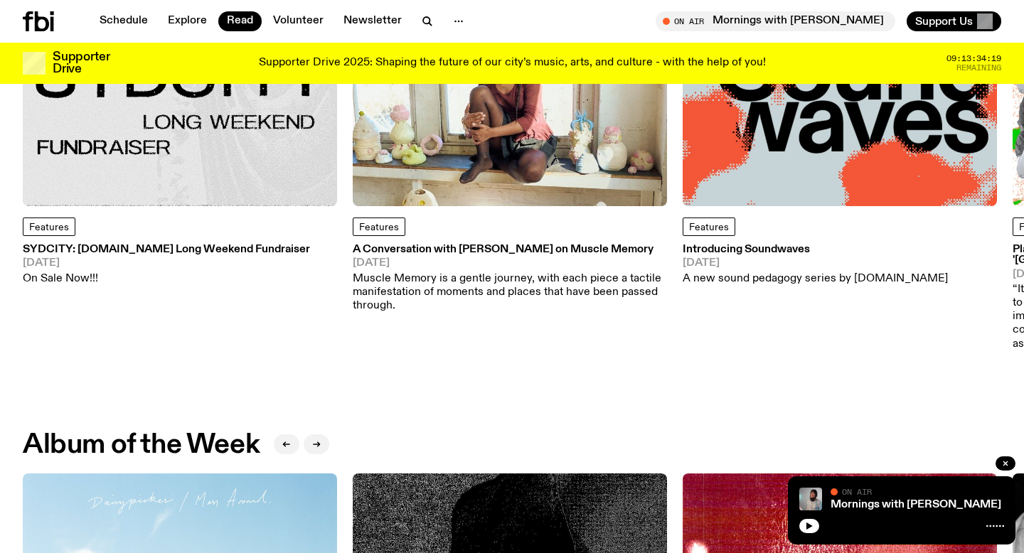
scroll to position [314, 0]
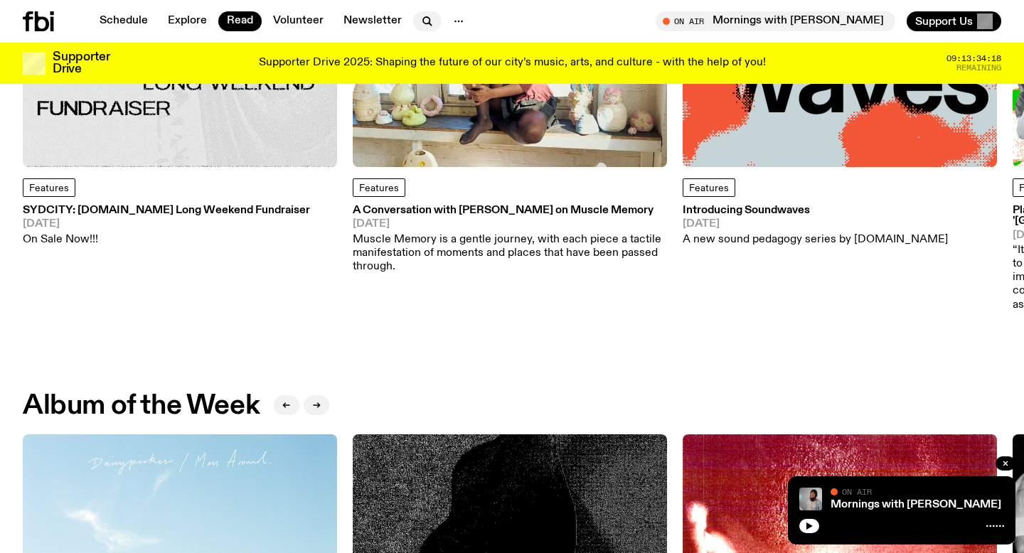
click at [413, 20] on button "button" at bounding box center [427, 21] width 28 height 20
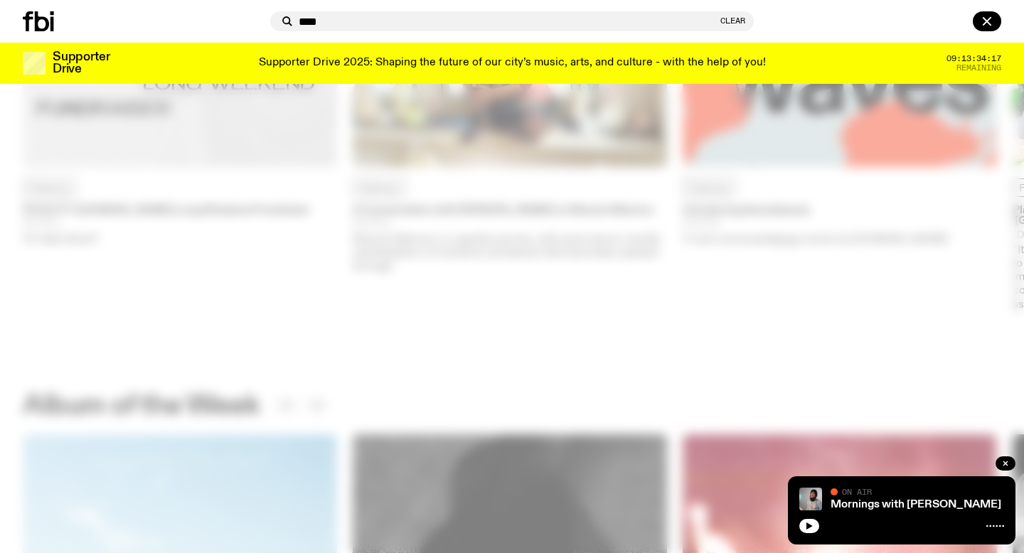
type input "****"
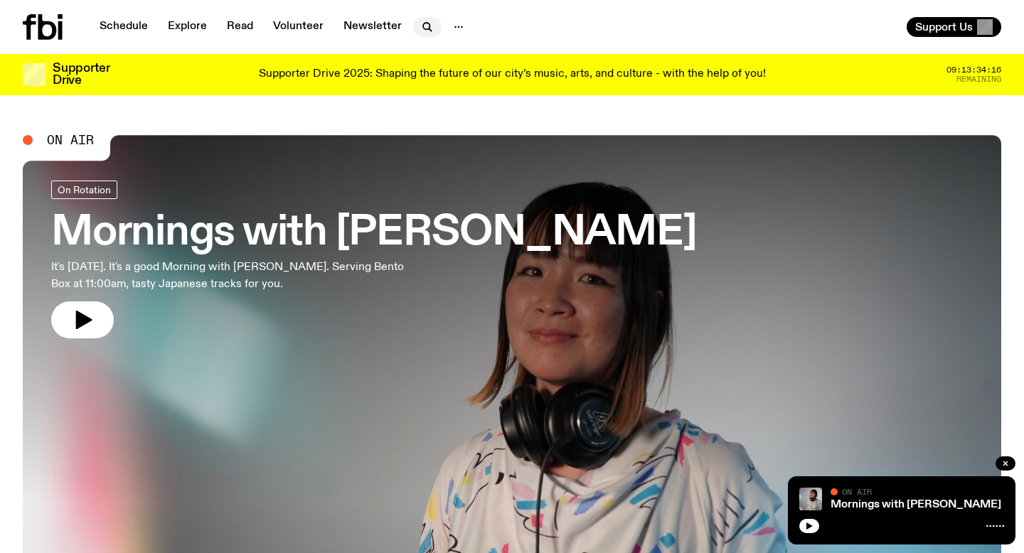
click at [429, 29] on icon "button" at bounding box center [430, 29] width 3 height 3
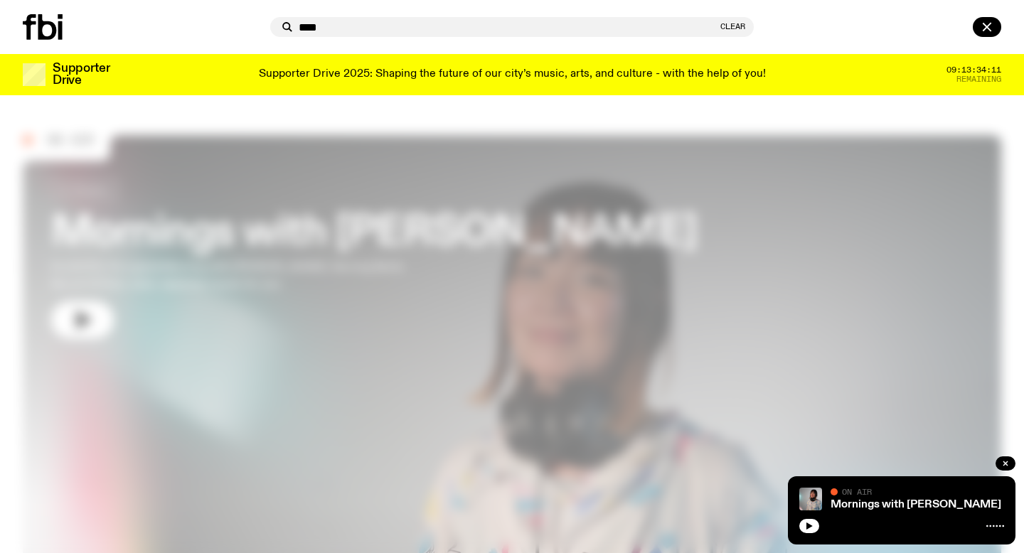
type input "****"
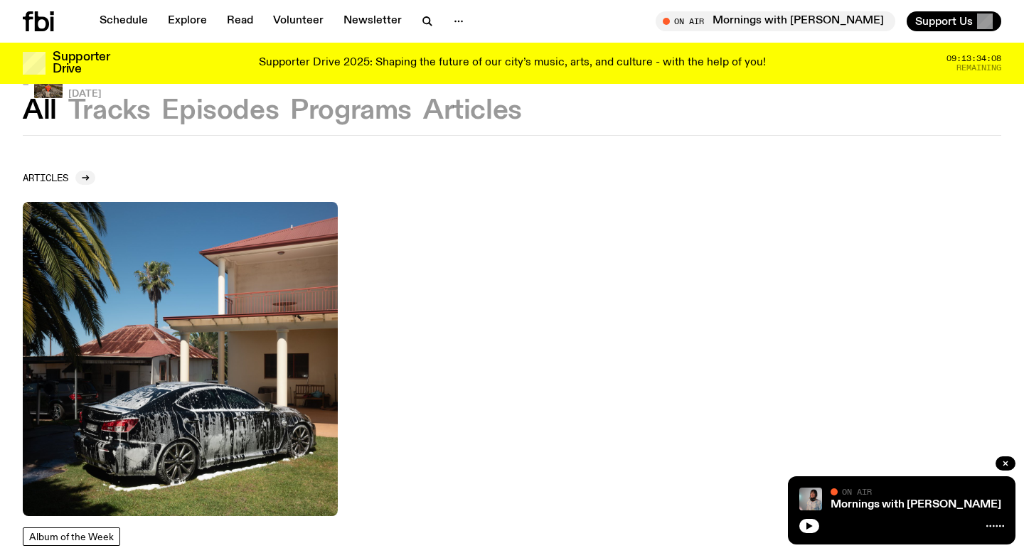
scroll to position [237, 0]
click at [128, 355] on img at bounding box center [180, 360] width 315 height 315
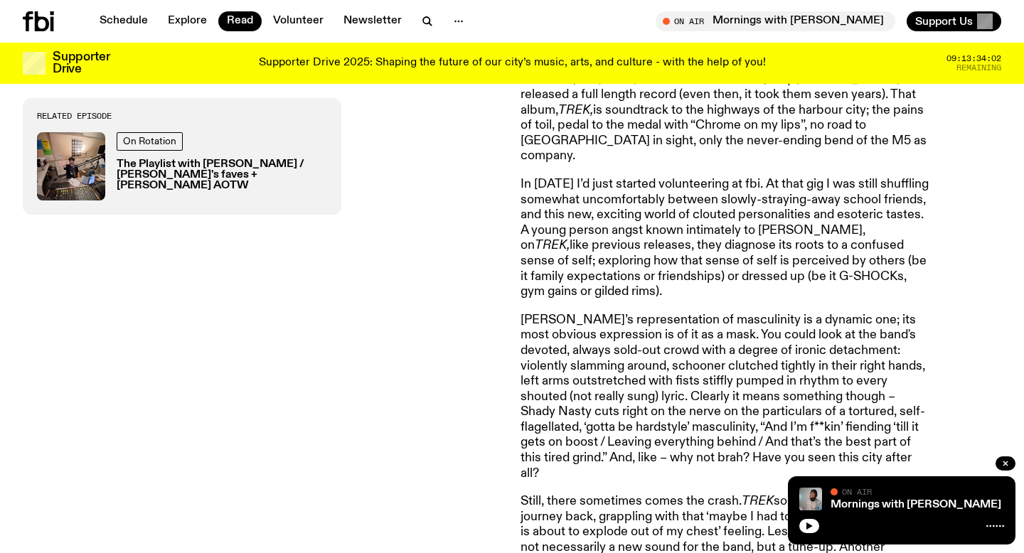
scroll to position [1119, 0]
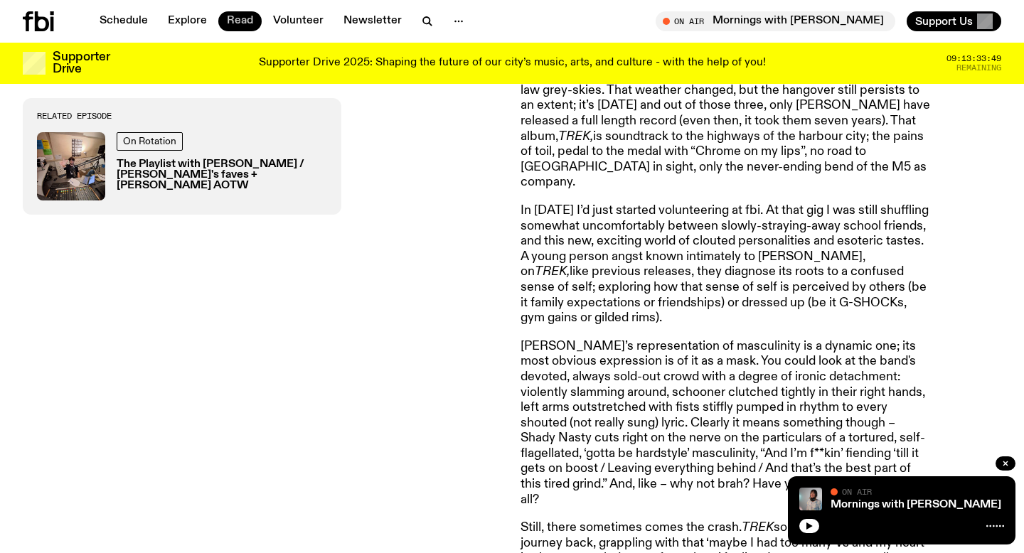
click at [241, 25] on link "Read" at bounding box center [239, 21] width 43 height 20
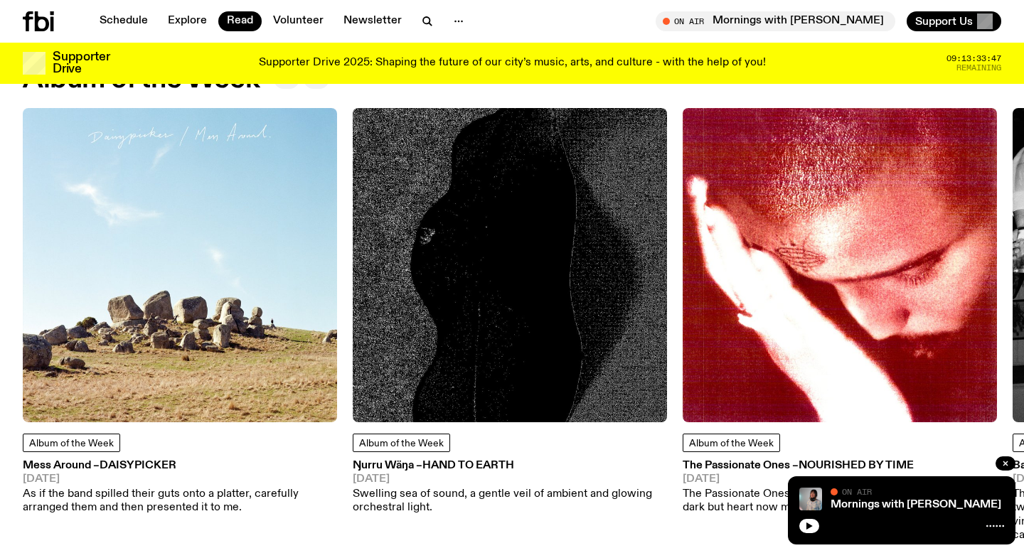
scroll to position [636, 0]
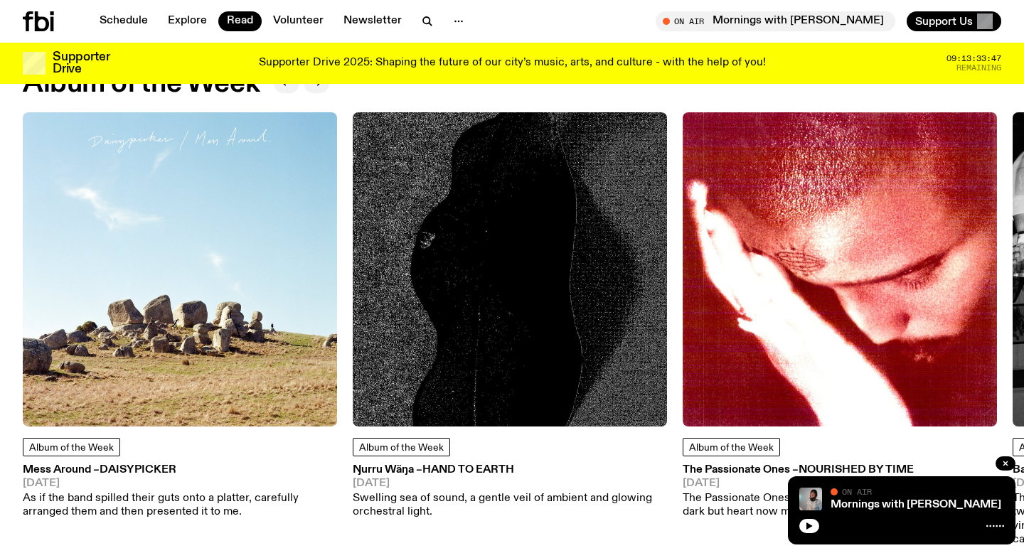
click at [842, 315] on img at bounding box center [840, 269] width 314 height 314
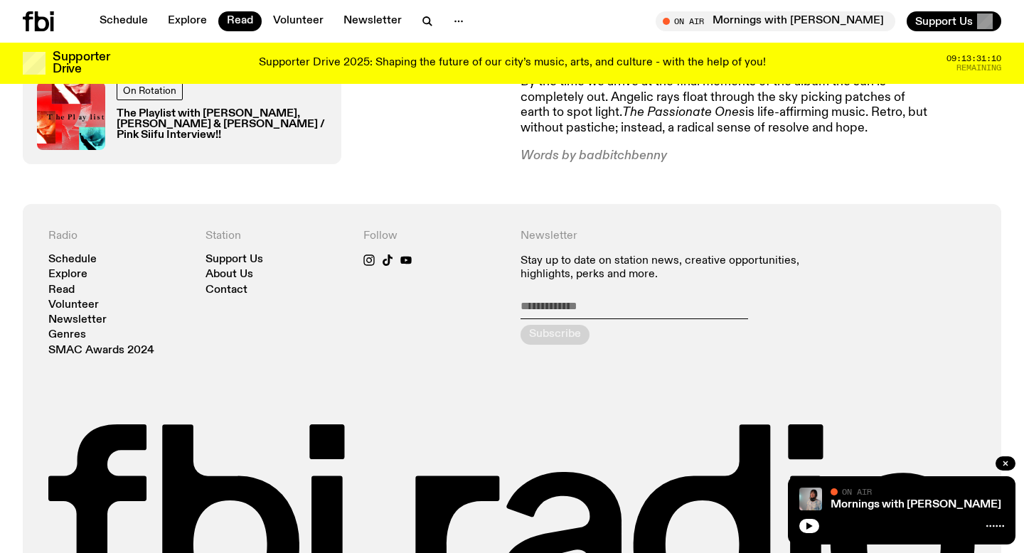
scroll to position [905, 0]
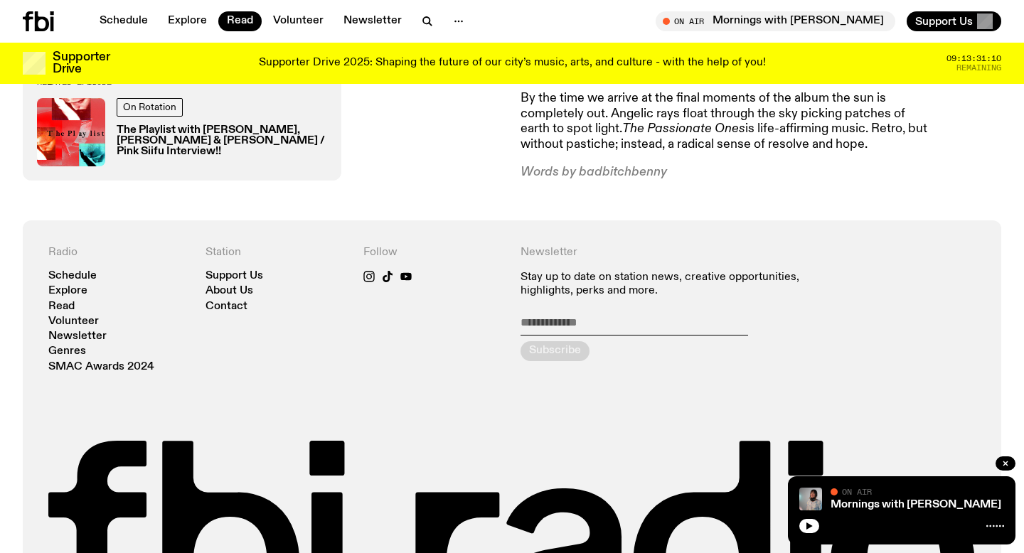
click at [112, 31] on div "Schedule Explore Read Volunteer Newsletter On Air Mornings with [PERSON_NAME] T…" at bounding box center [512, 21] width 1024 height 43
click at [127, 24] on link "Schedule" at bounding box center [123, 21] width 65 height 20
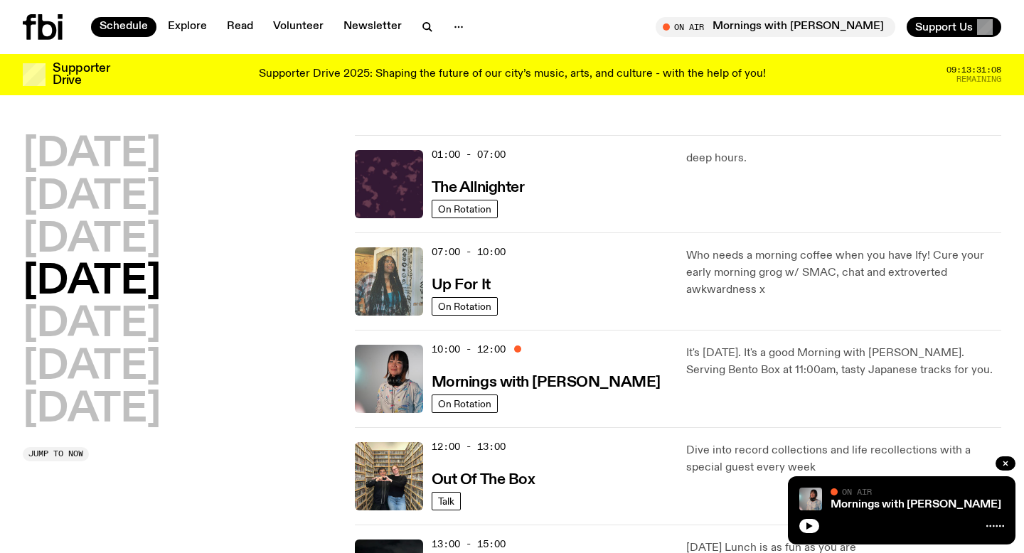
click at [385, 278] on img at bounding box center [389, 281] width 68 height 68
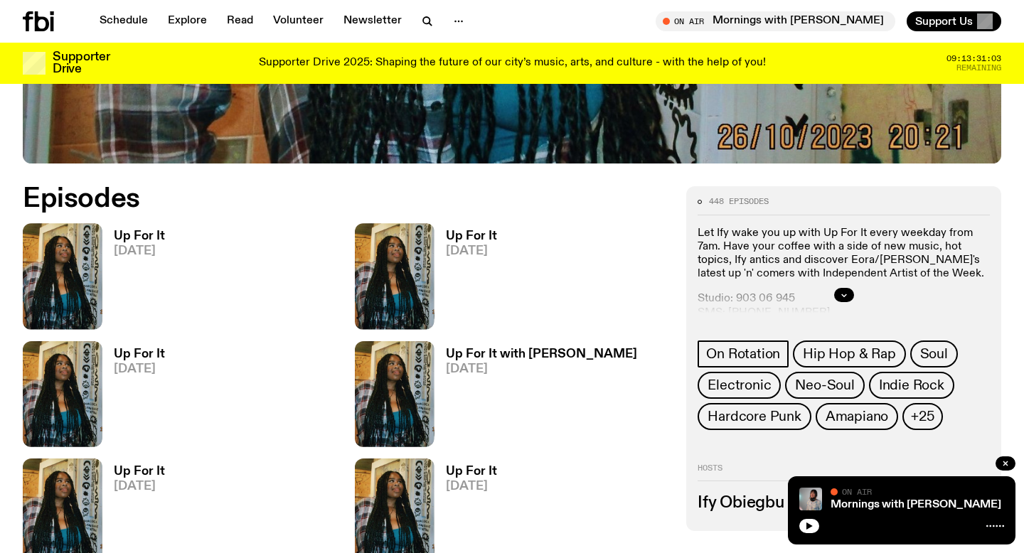
scroll to position [585, 0]
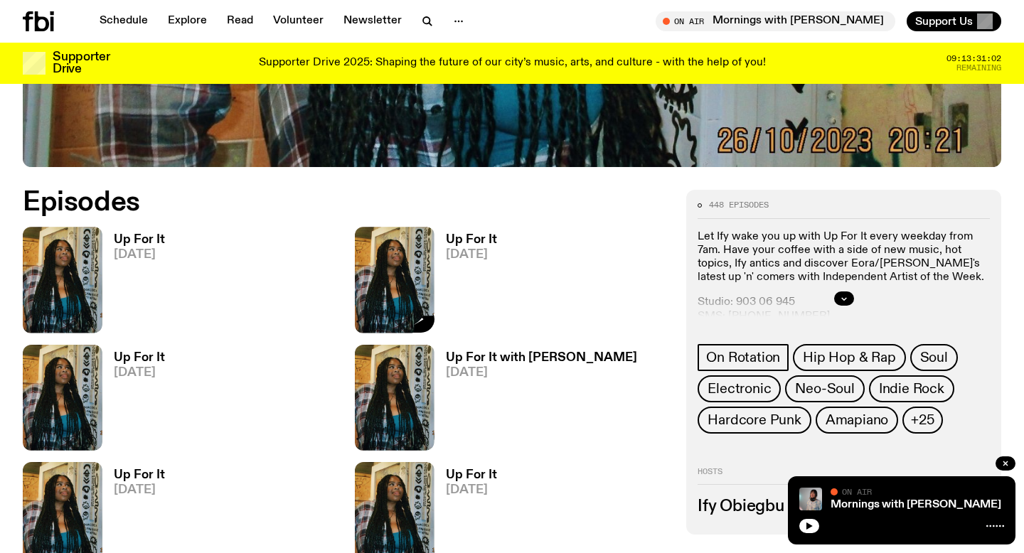
click at [412, 289] on img at bounding box center [395, 280] width 80 height 106
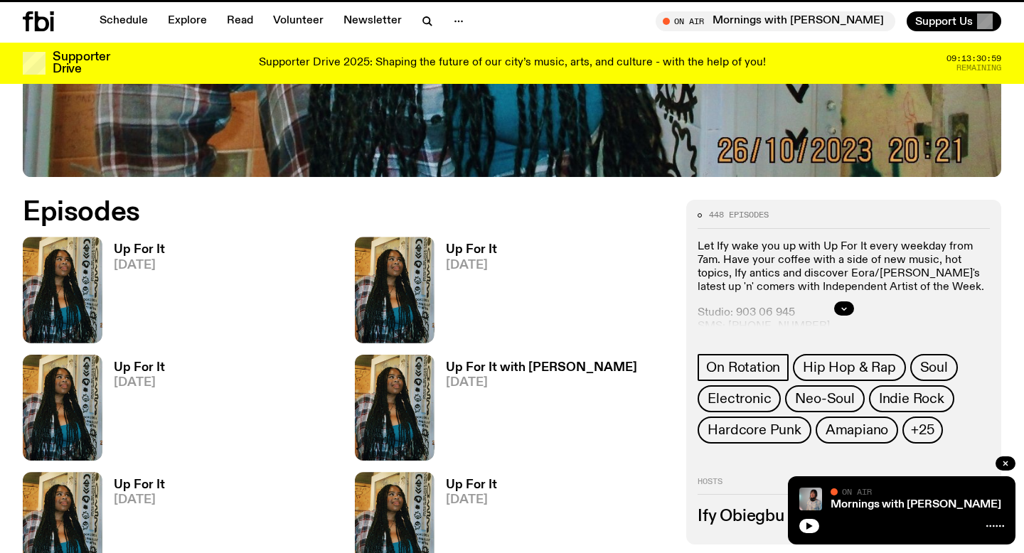
scroll to position [574, 0]
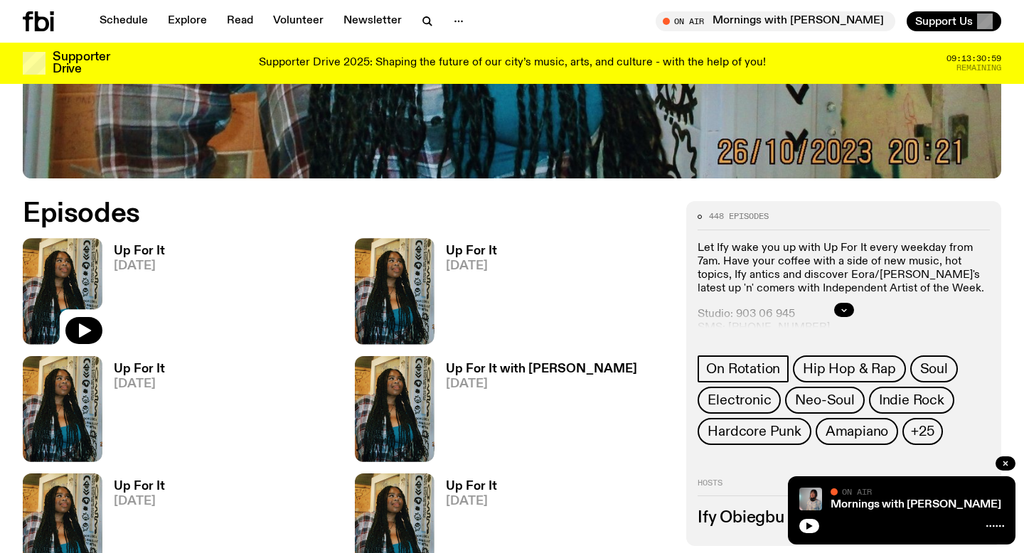
click at [44, 262] on img at bounding box center [63, 291] width 80 height 106
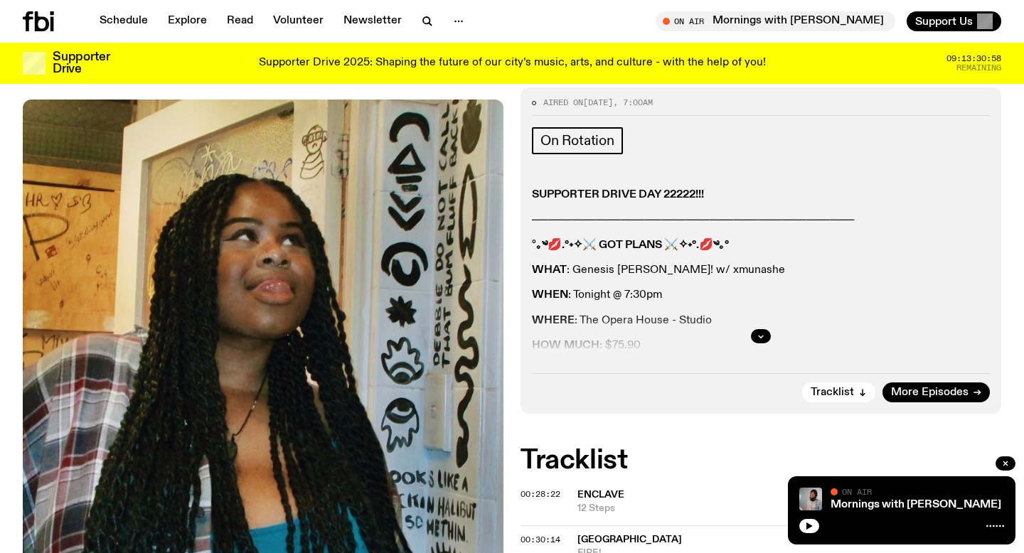
scroll to position [332, 0]
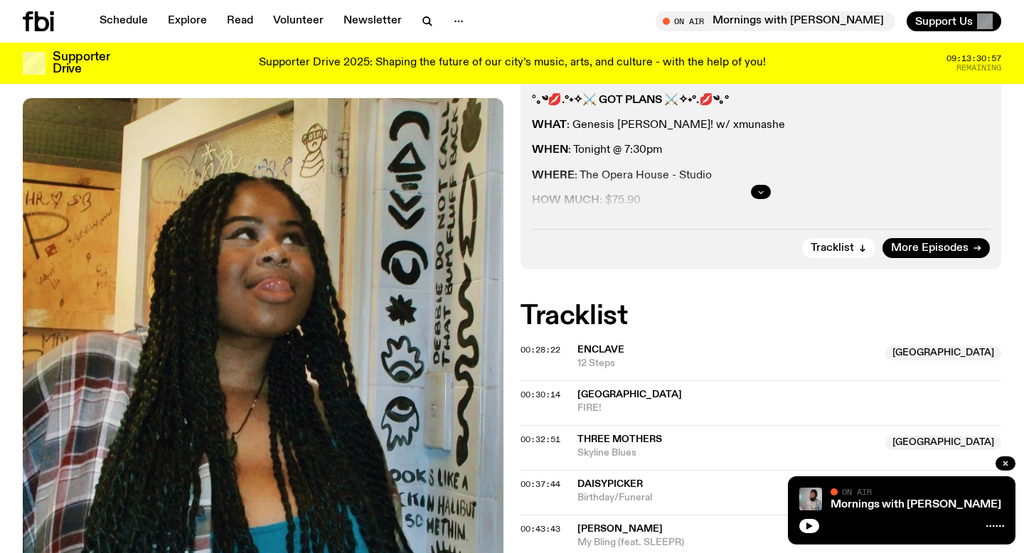
click at [764, 195] on icon "button" at bounding box center [761, 192] width 9 height 9
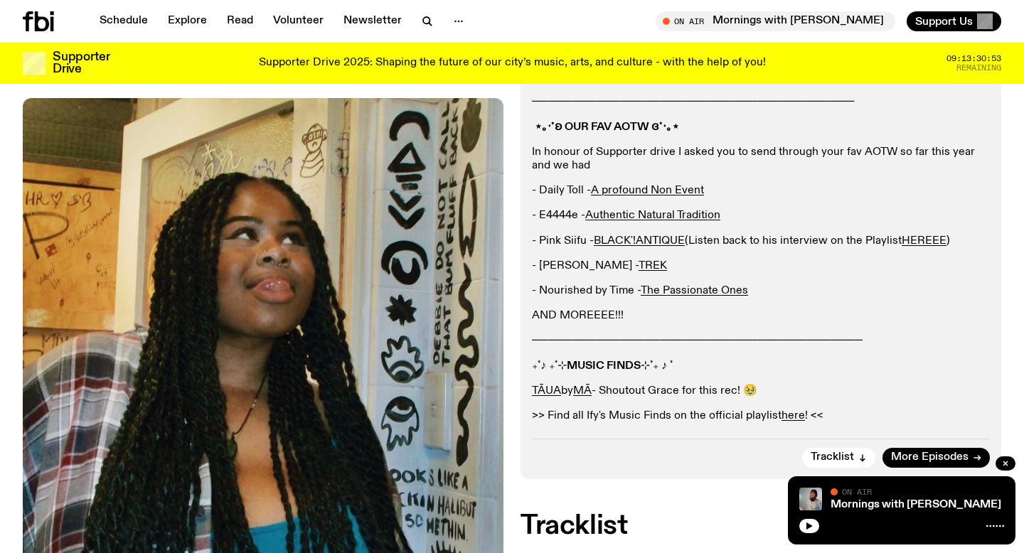
scroll to position [506, 0]
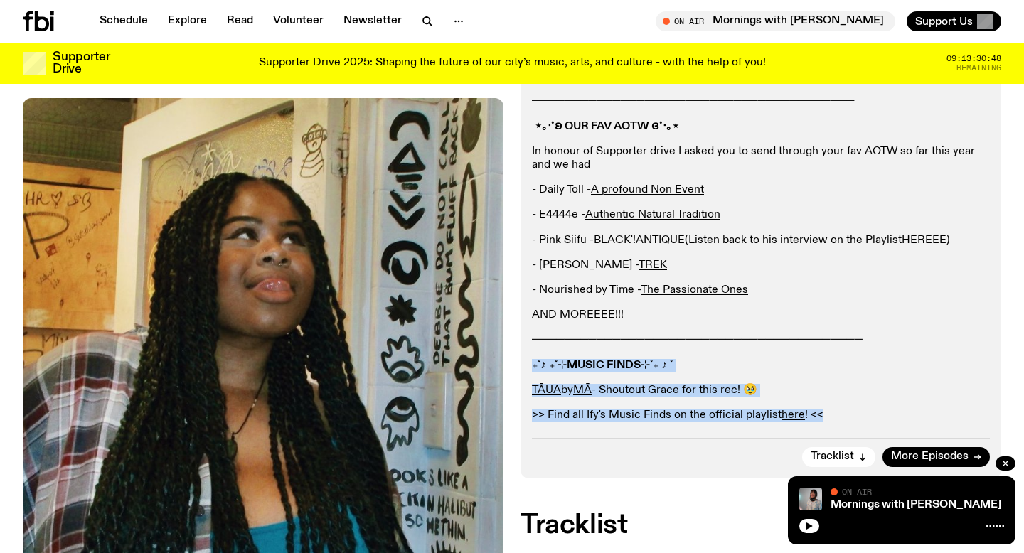
drag, startPoint x: 529, startPoint y: 361, endPoint x: 840, endPoint y: 419, distance: 316.2
click at [840, 419] on div "Aired on [DATE] 7:00am On Rotation SUPPORTER DRIVE DAY 22222!!! ───────────────…" at bounding box center [761, 123] width 481 height 710
copy div "₊˚♪ ₊˚⊹ MUSIC FINDS ⊹˚₊ ♪ ˚ TĀUA by MĀ - Shoutout Grace for this rec! 🥹 >> Find…"
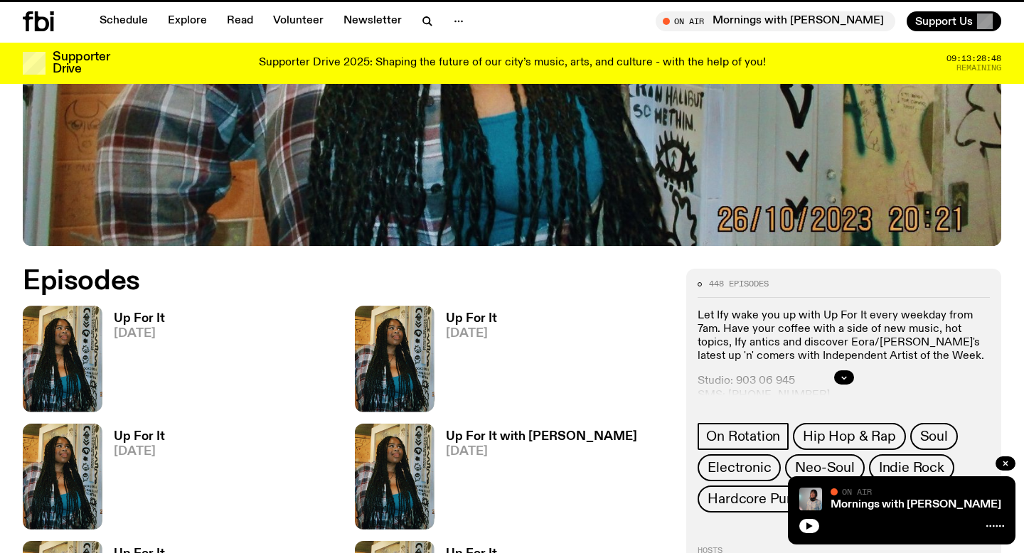
scroll to position [574, 0]
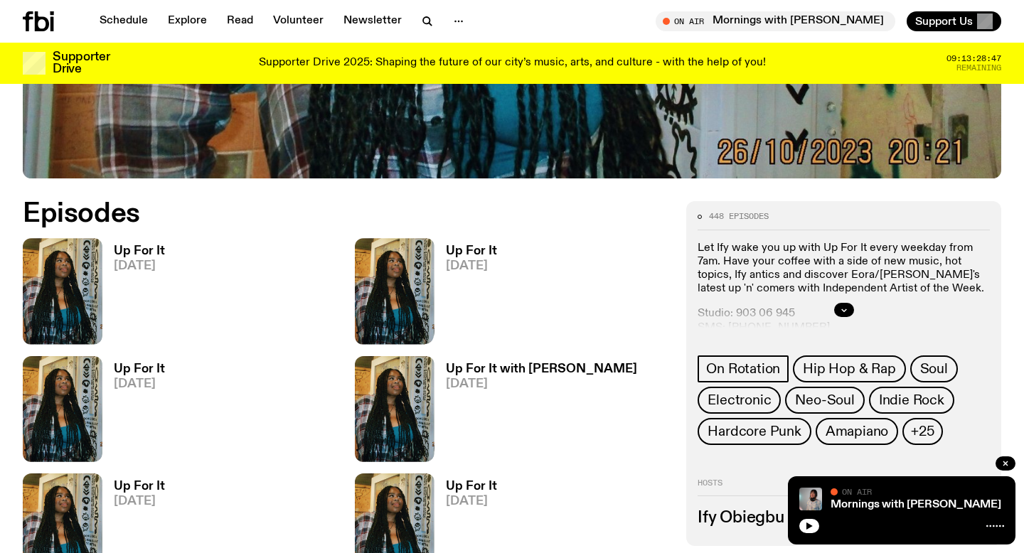
click at [427, 255] on img at bounding box center [395, 291] width 80 height 106
